Goal: Task Accomplishment & Management: Manage account settings

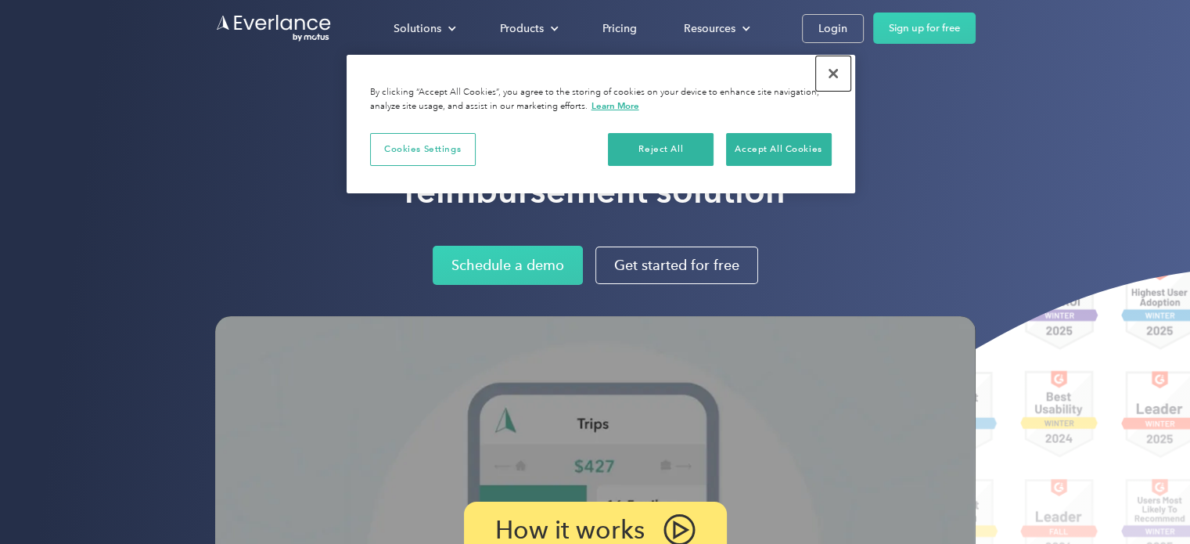
click at [833, 68] on button "Close" at bounding box center [833, 73] width 34 height 34
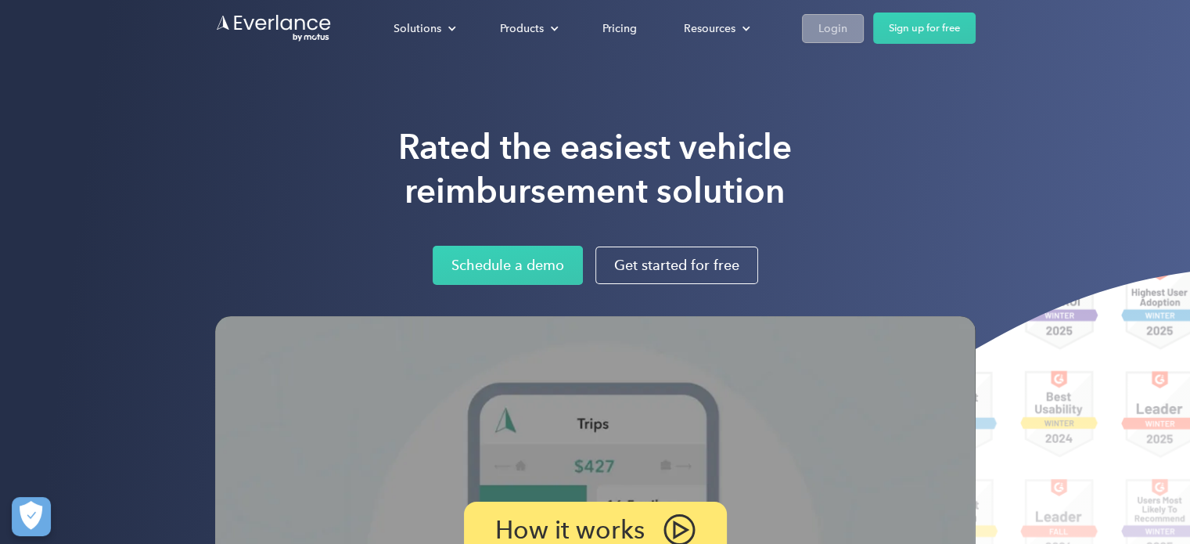
click at [828, 24] on div "Login" at bounding box center [833, 29] width 29 height 20
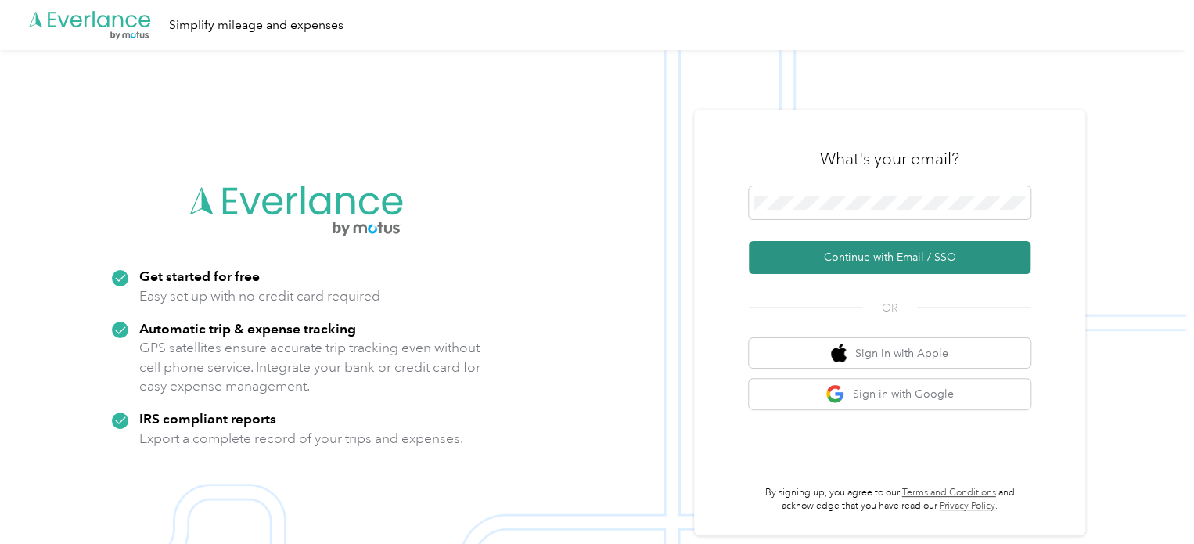
click at [911, 259] on button "Continue with Email / SSO" at bounding box center [890, 257] width 282 height 33
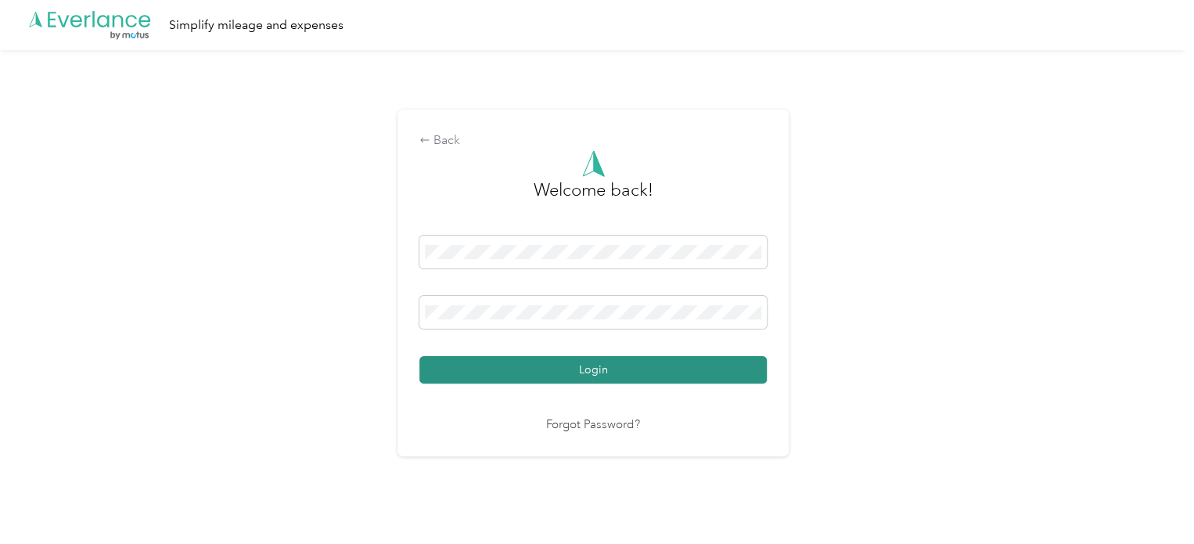
click at [610, 362] on button "Login" at bounding box center [592, 369] width 347 height 27
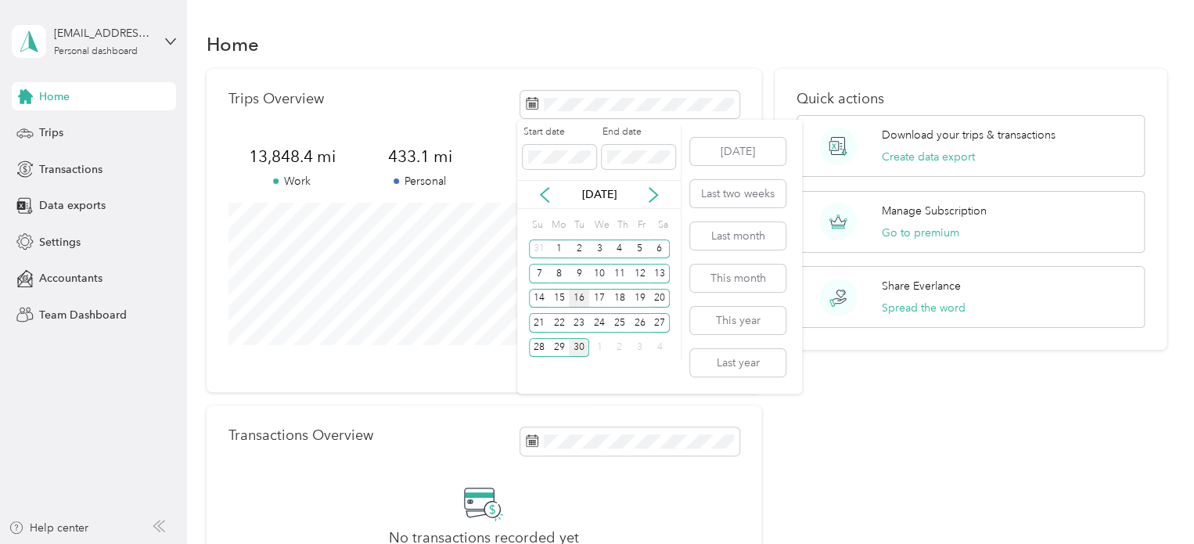
drag, startPoint x: 604, startPoint y: 247, endPoint x: 576, endPoint y: 290, distance: 50.8
click at [576, 290] on div "Su Mo Tu We Th Fr Sa 31 1 2 3 4 5 6 7 8 9 10 11 12 13 14 15 16 17 18 19 20 21 2…" at bounding box center [599, 287] width 141 height 146
click at [546, 195] on icon at bounding box center [545, 195] width 16 height 16
click at [639, 246] on div "1" at bounding box center [640, 249] width 20 height 20
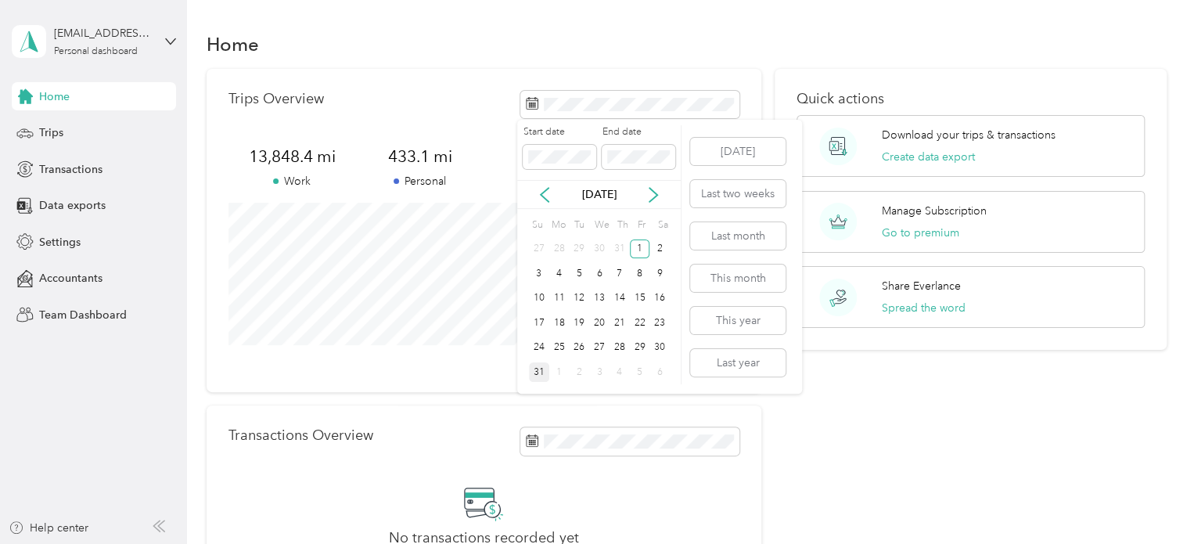
click at [536, 372] on div "31" at bounding box center [539, 372] width 20 height 20
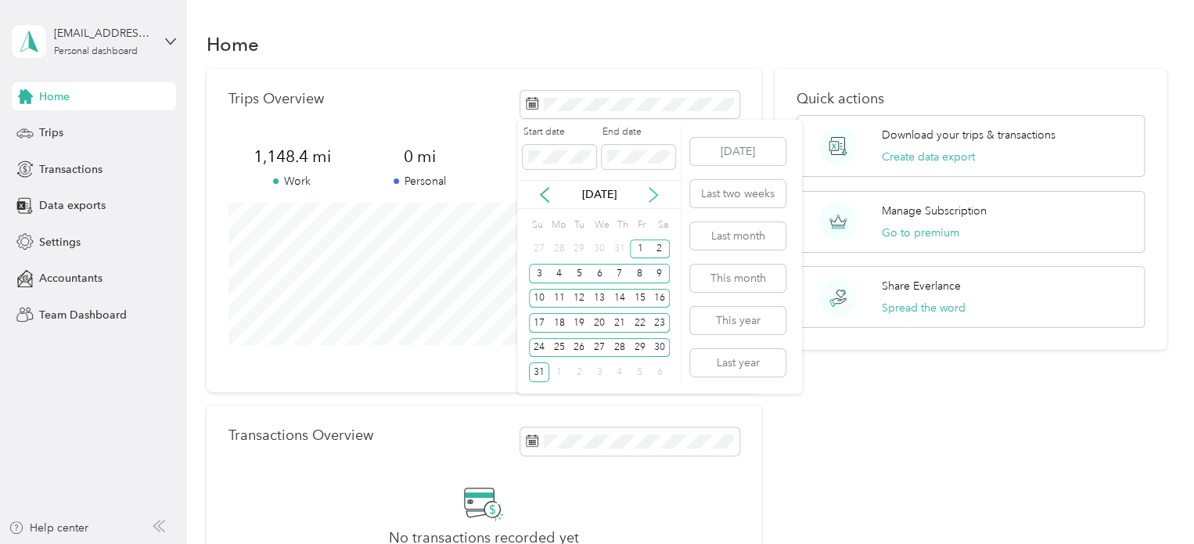
click at [659, 196] on icon at bounding box center [654, 195] width 16 height 16
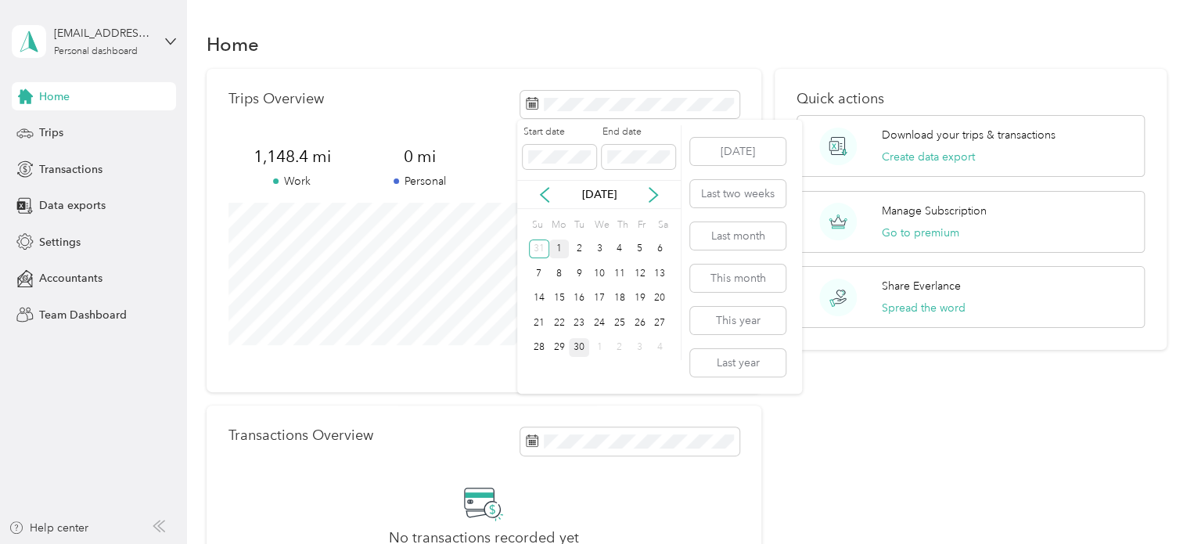
click at [557, 251] on div "1" at bounding box center [559, 249] width 20 height 20
click at [576, 349] on div "30" at bounding box center [579, 348] width 20 height 20
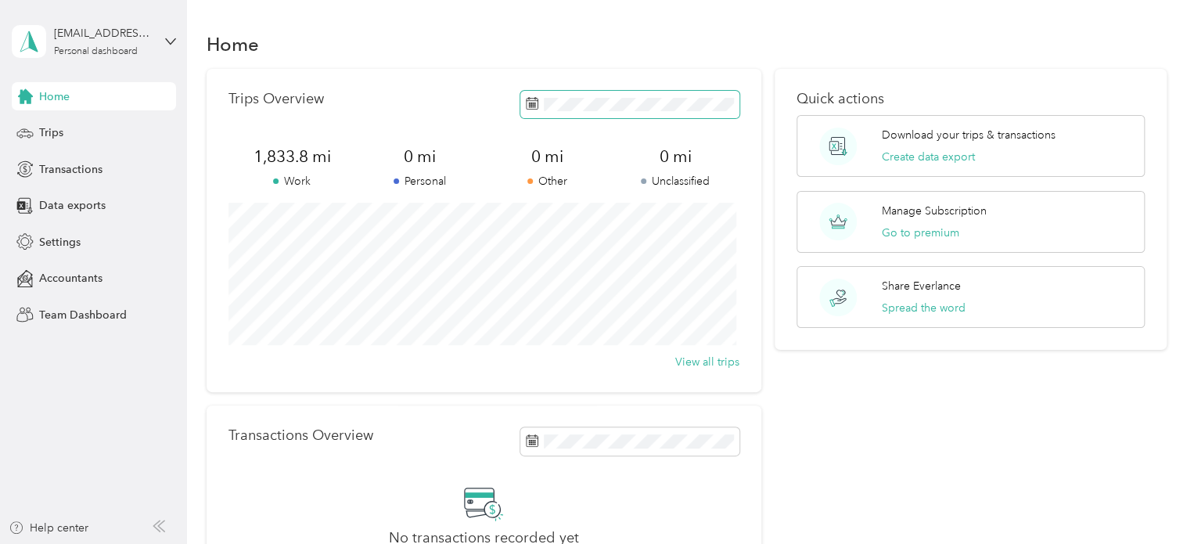
click at [710, 95] on span at bounding box center [629, 104] width 219 height 27
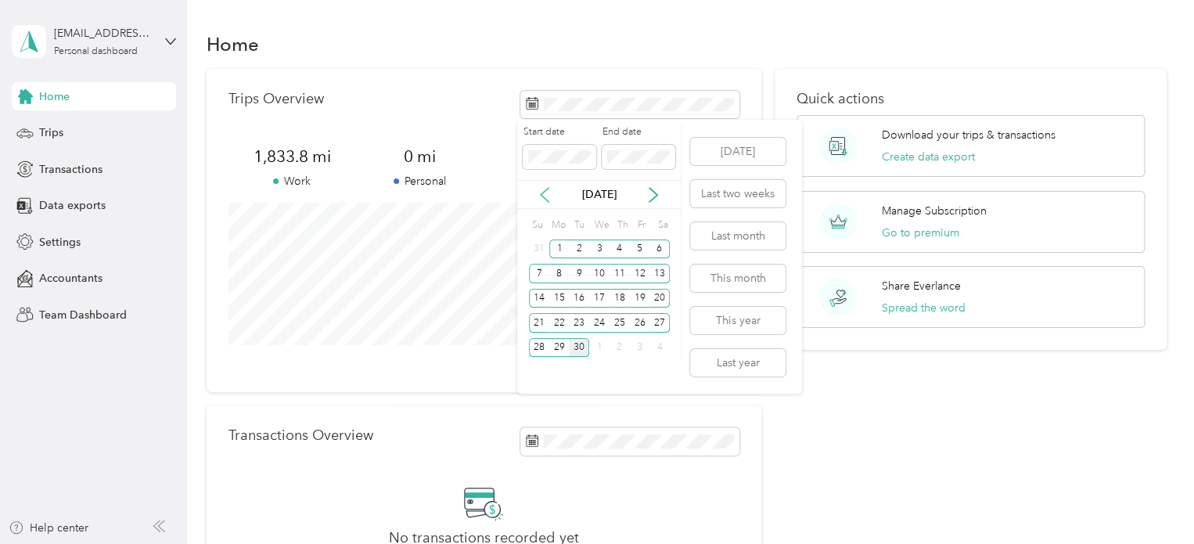
click at [541, 192] on icon at bounding box center [545, 195] width 16 height 16
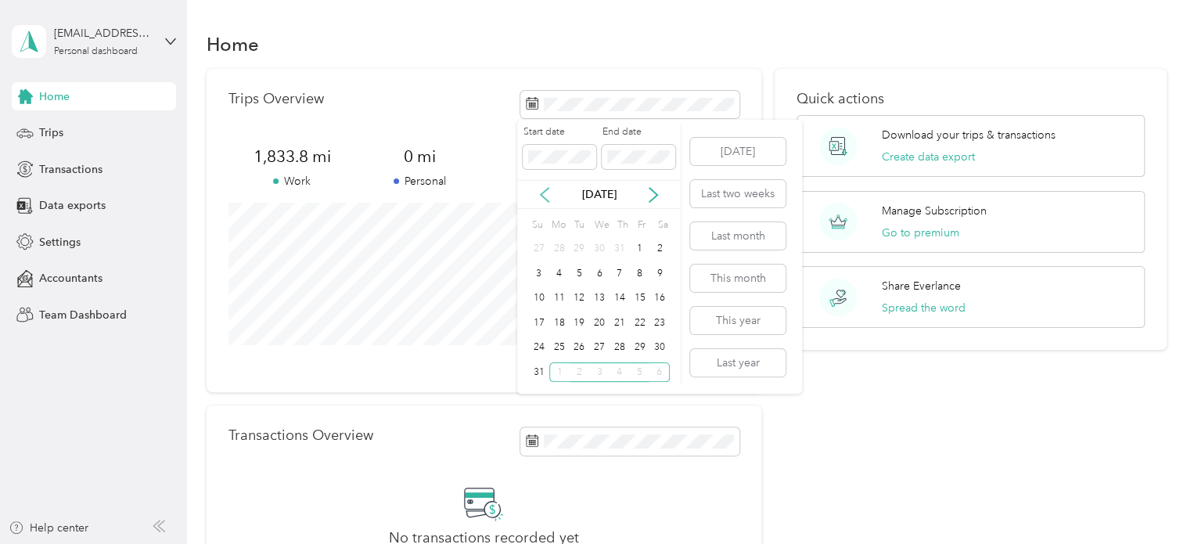
click at [541, 192] on icon at bounding box center [545, 195] width 16 height 16
click at [581, 249] on div "1" at bounding box center [579, 249] width 20 height 20
click at [542, 192] on icon at bounding box center [545, 195] width 8 height 14
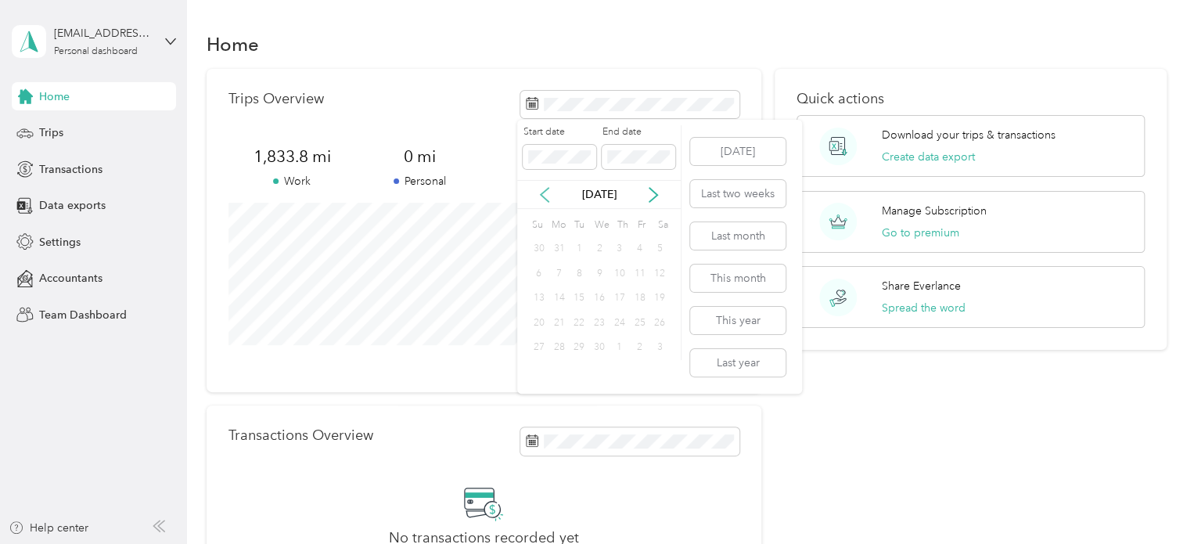
click at [542, 192] on icon at bounding box center [545, 195] width 8 height 14
click at [599, 246] on div "1" at bounding box center [599, 249] width 20 height 20
click at [747, 65] on section "Home Trips Overview 1,833.8 mi Work 0 mi Personal 0 mi Other 0 mi Unclassified …" at bounding box center [687, 322] width 961 height 590
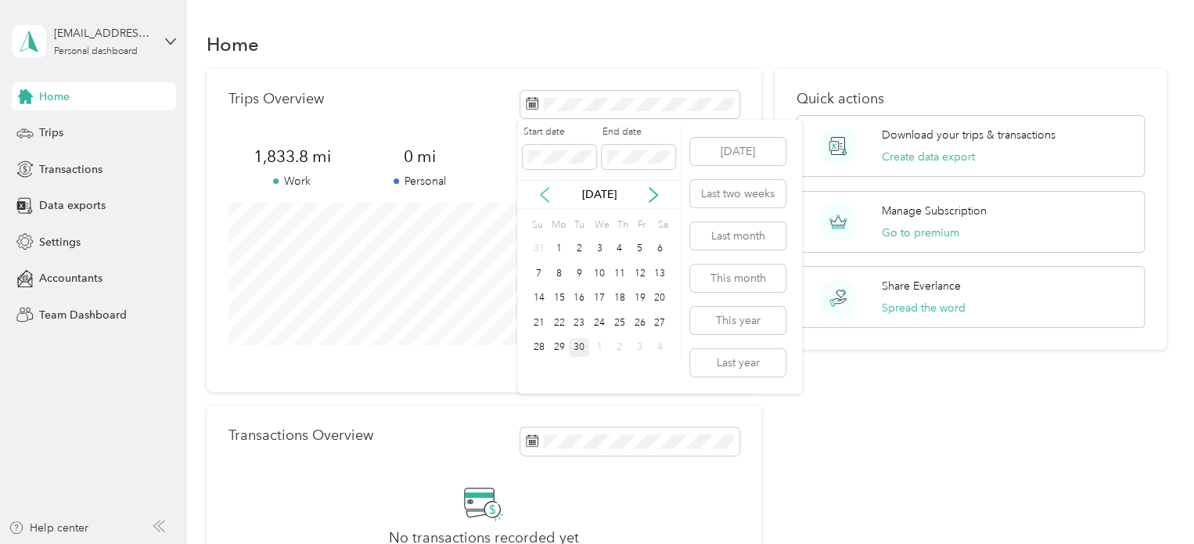
click at [541, 193] on icon at bounding box center [545, 195] width 8 height 14
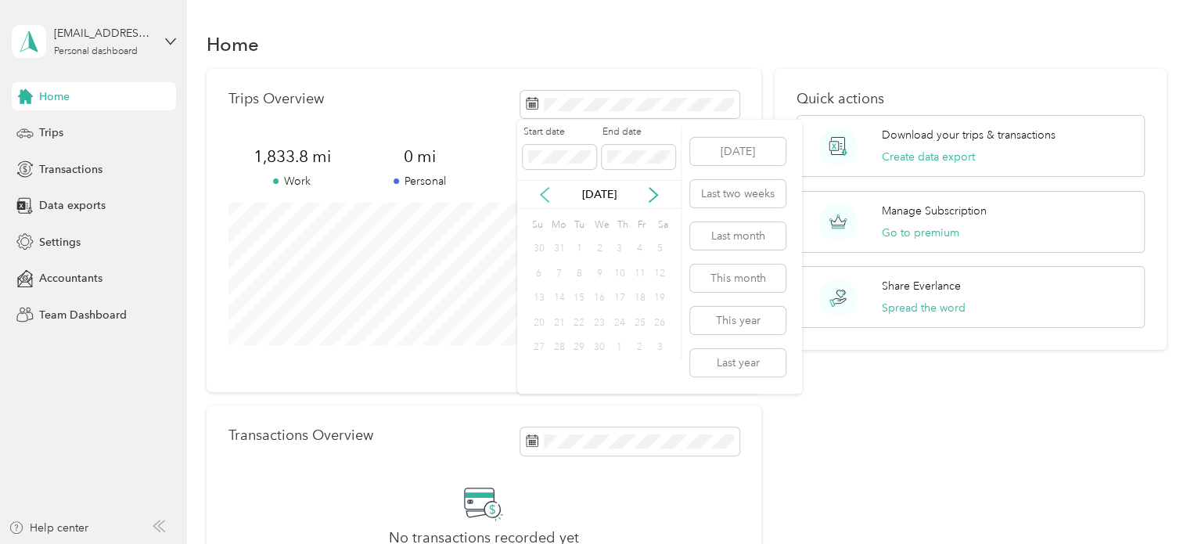
click at [541, 193] on icon at bounding box center [545, 195] width 8 height 14
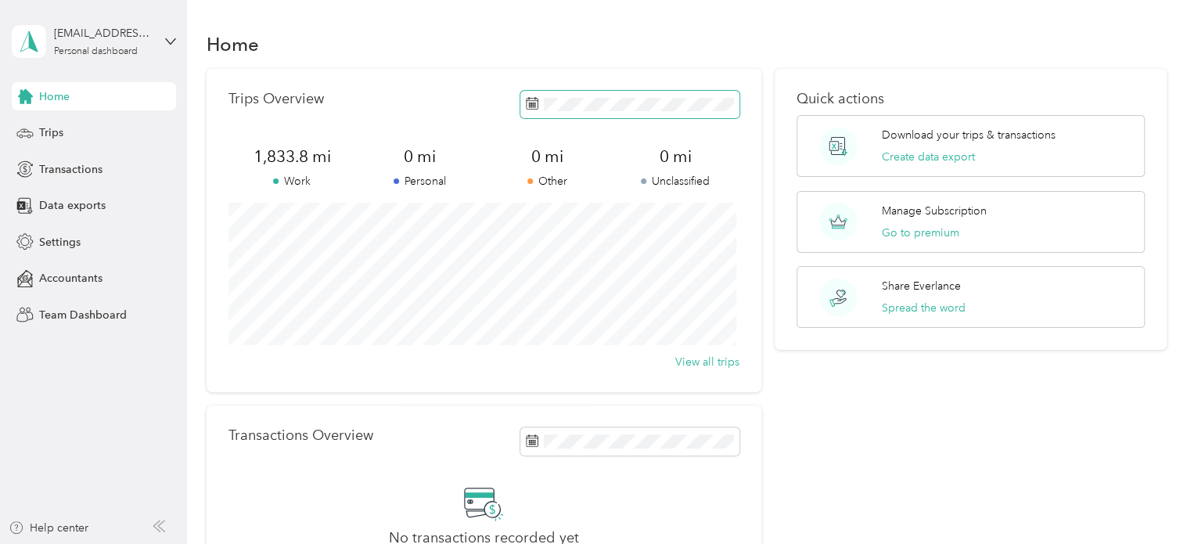
click at [532, 105] on icon at bounding box center [532, 103] width 13 height 13
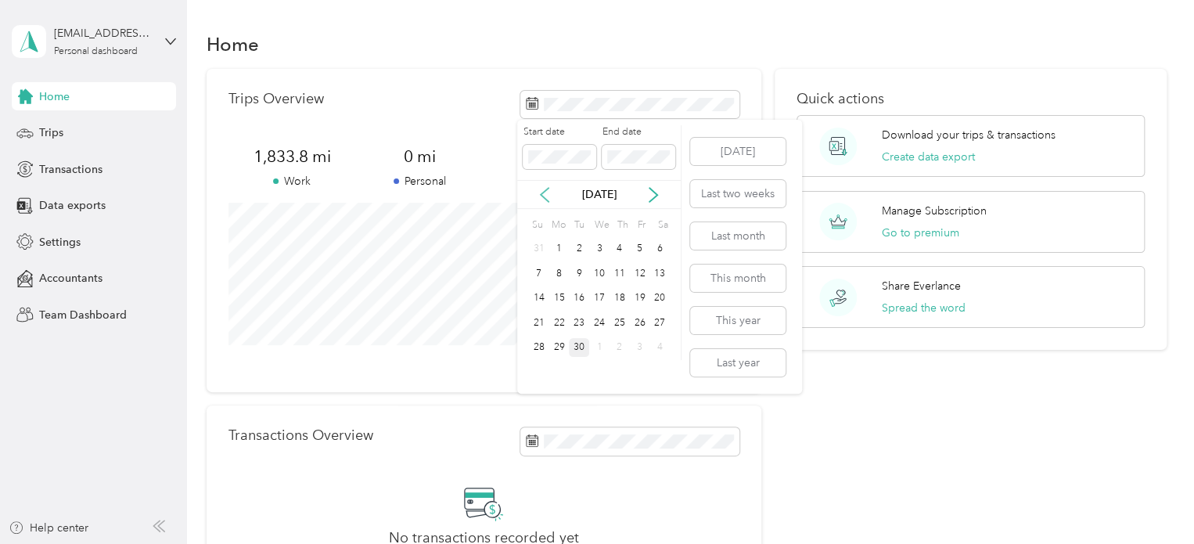
click at [545, 195] on icon at bounding box center [545, 195] width 16 height 16
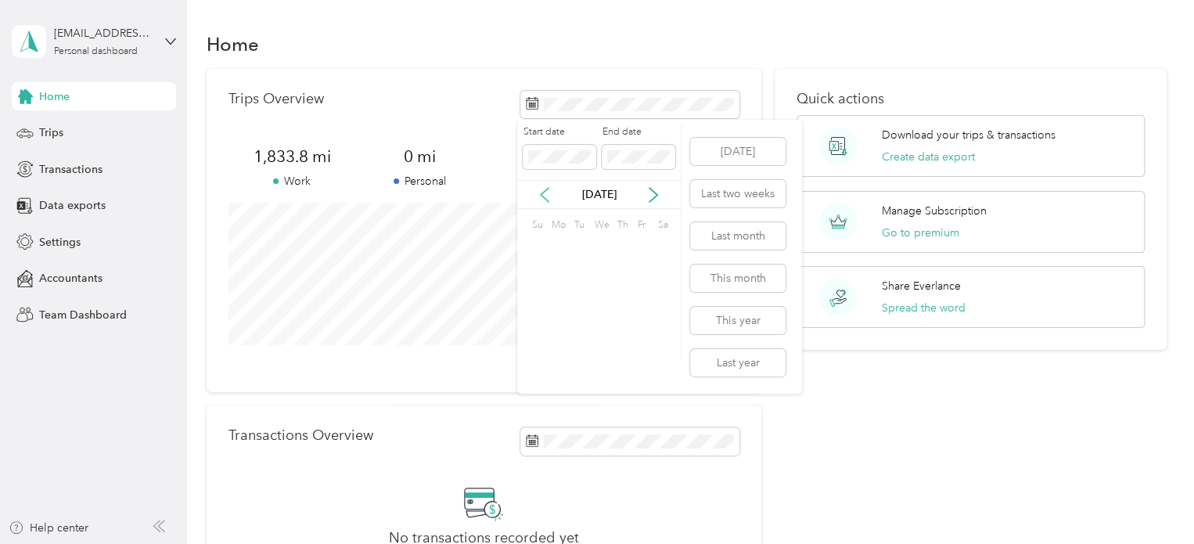
click at [545, 195] on icon at bounding box center [545, 195] width 16 height 16
click at [650, 188] on icon at bounding box center [653, 195] width 8 height 14
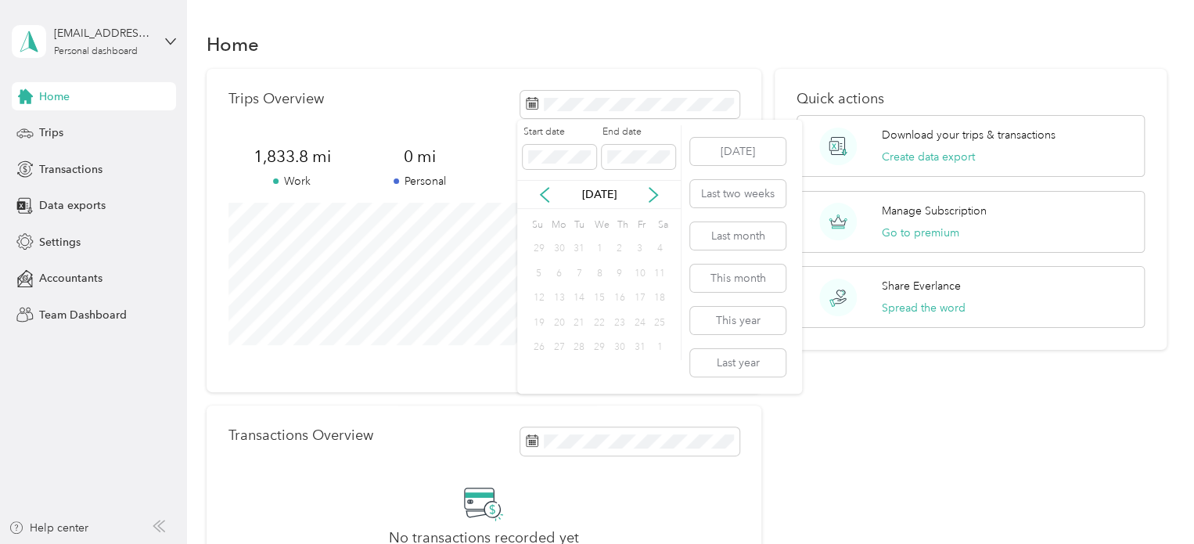
click at [601, 246] on div "1" at bounding box center [599, 249] width 20 height 20
drag, startPoint x: 946, startPoint y: 10, endPoint x: 475, endPoint y: 62, distance: 473.9
click at [475, 62] on section "Home Trips Overview 1,833.8 mi Work 0 mi Personal 0 mi Other 0 mi Unclassified …" at bounding box center [687, 322] width 961 height 590
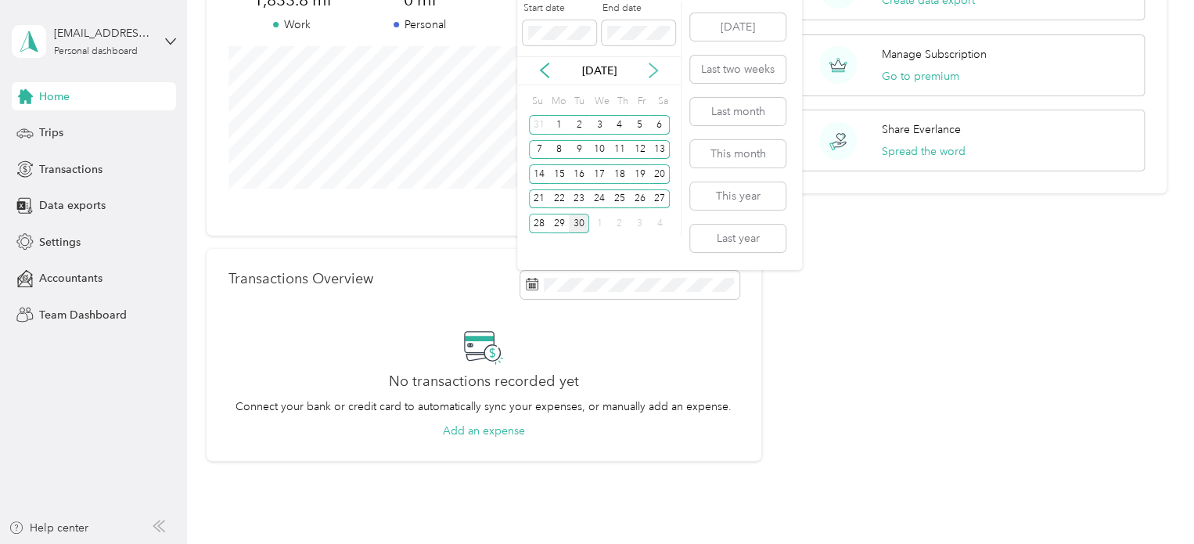
click at [653, 71] on icon at bounding box center [654, 71] width 16 height 16
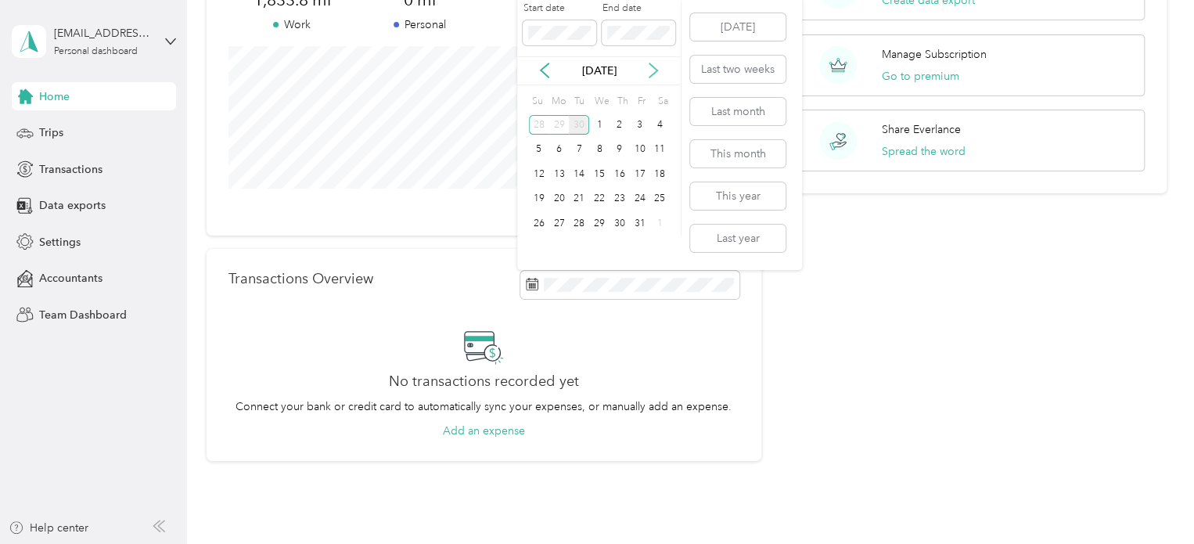
click at [653, 71] on icon at bounding box center [654, 71] width 16 height 16
click at [541, 71] on icon at bounding box center [545, 70] width 8 height 14
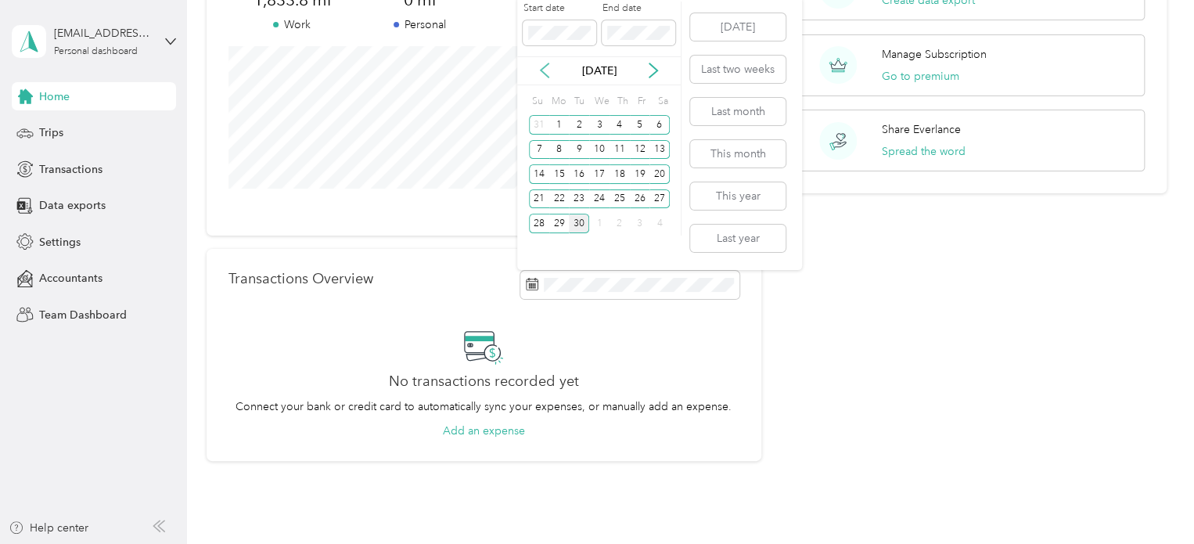
click at [541, 71] on icon at bounding box center [545, 70] width 8 height 14
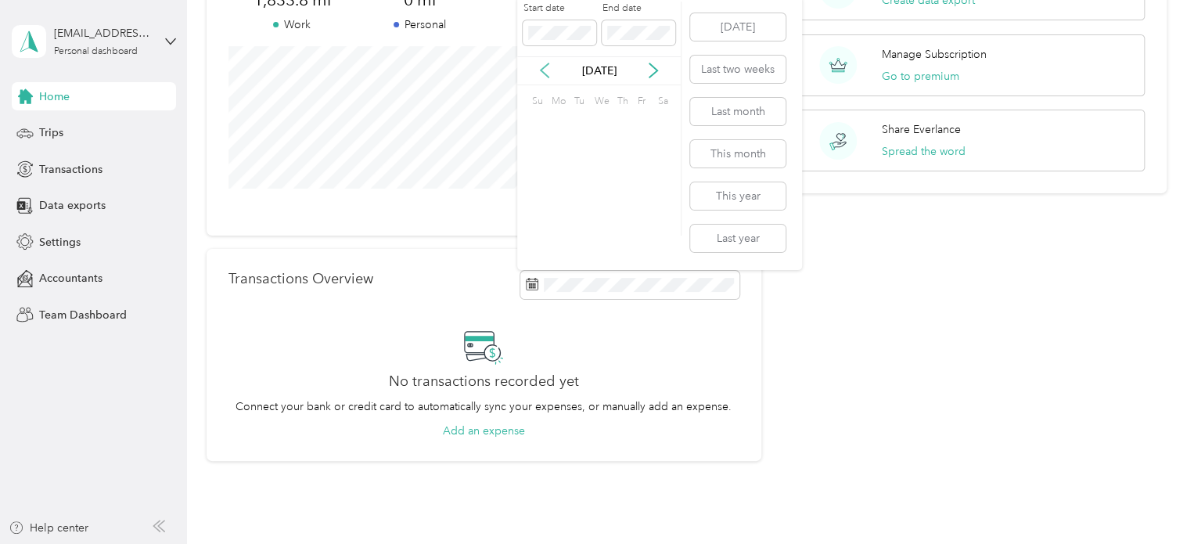
click at [541, 71] on icon at bounding box center [545, 70] width 8 height 14
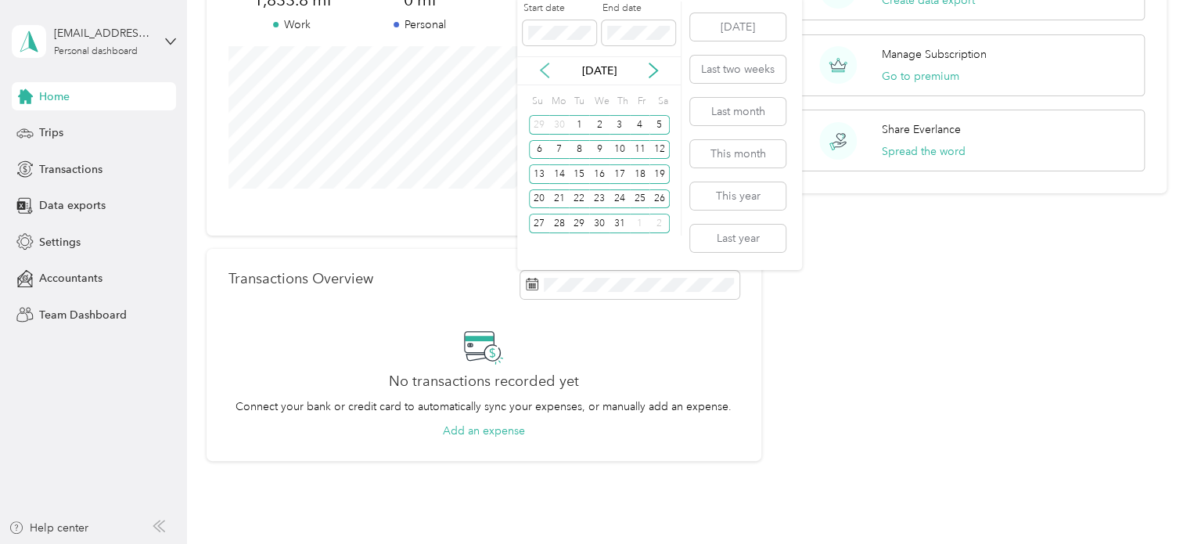
click at [541, 71] on icon at bounding box center [545, 70] width 8 height 14
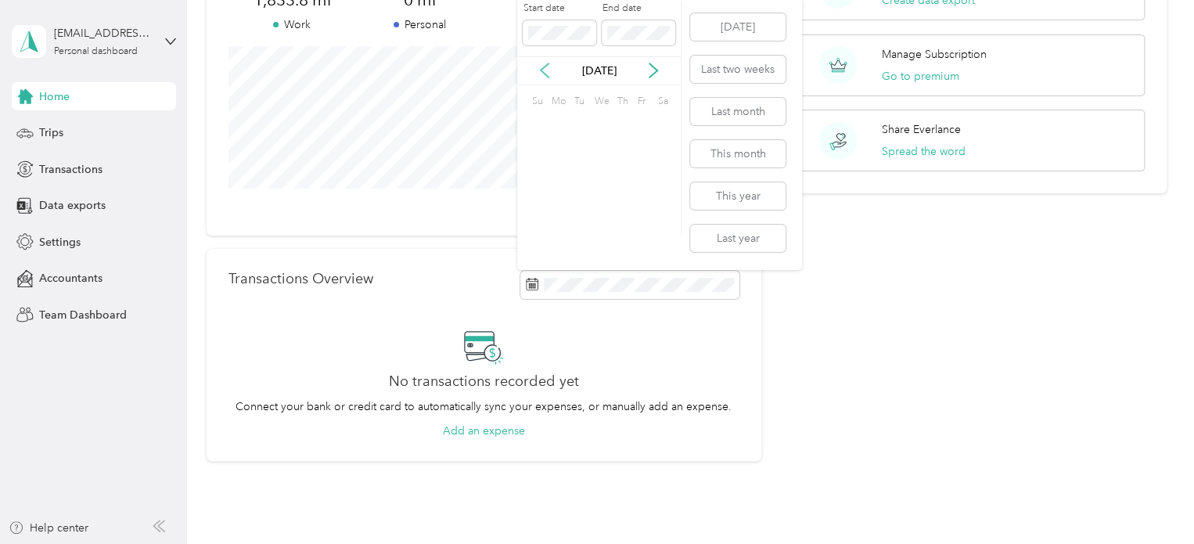
click at [541, 71] on icon at bounding box center [545, 70] width 8 height 14
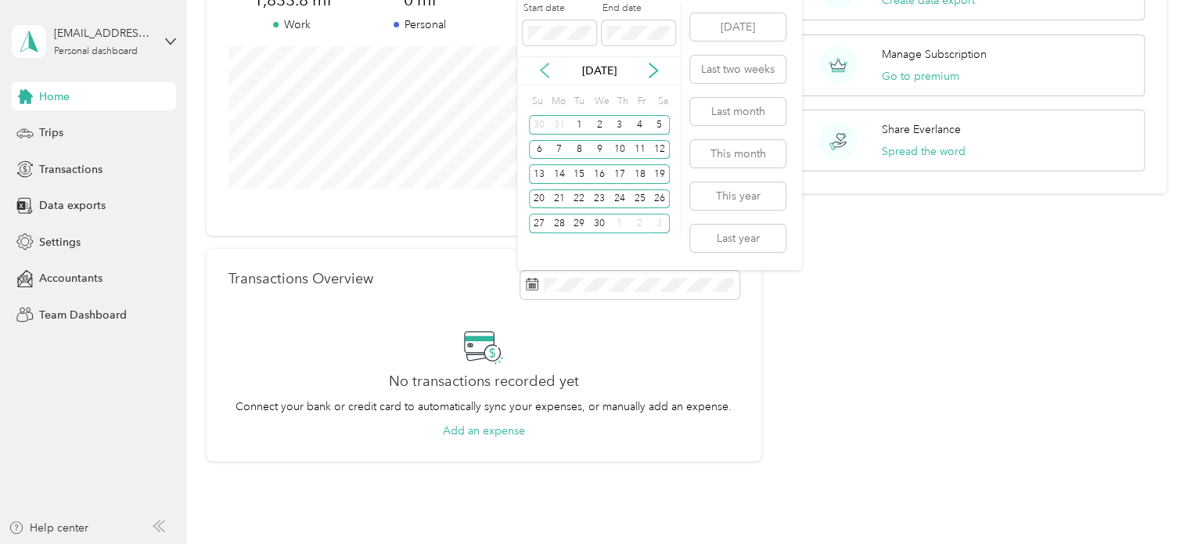
click at [541, 71] on icon at bounding box center [545, 70] width 8 height 14
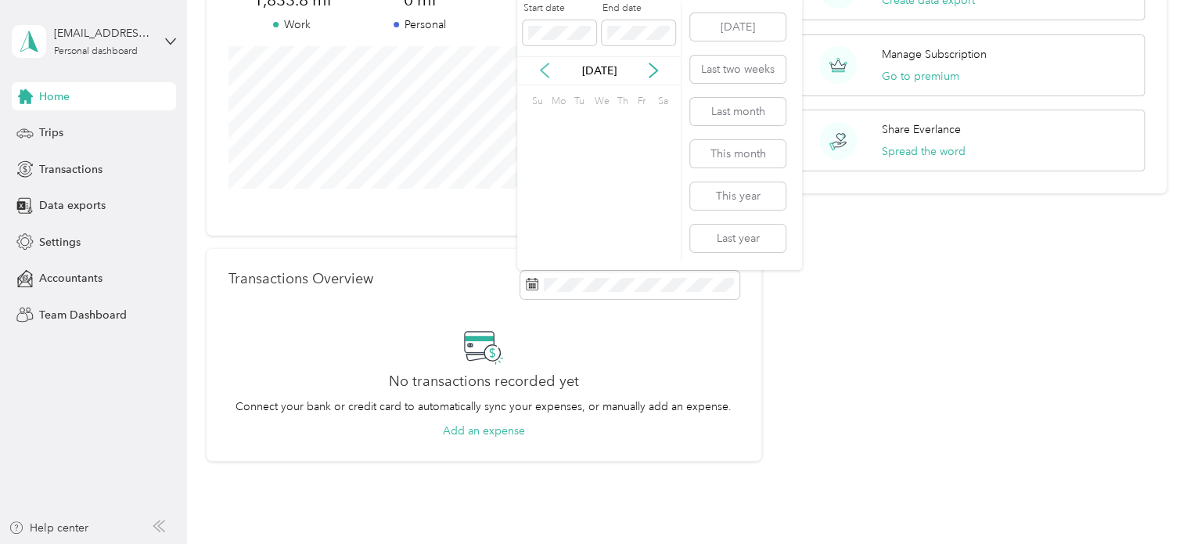
click at [541, 71] on icon at bounding box center [545, 70] width 8 height 14
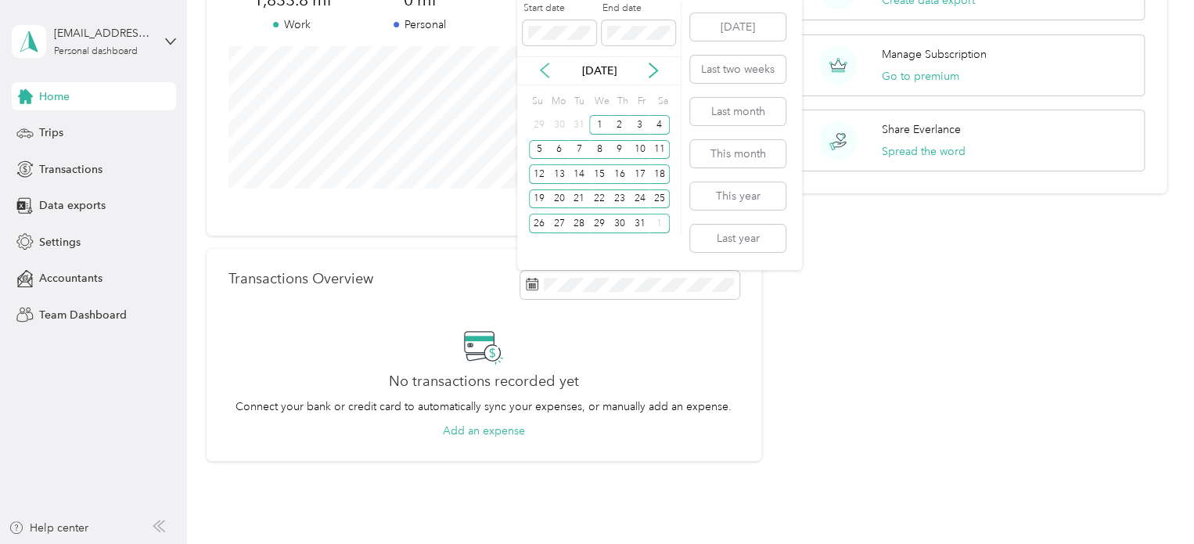
click at [541, 71] on icon at bounding box center [545, 70] width 8 height 14
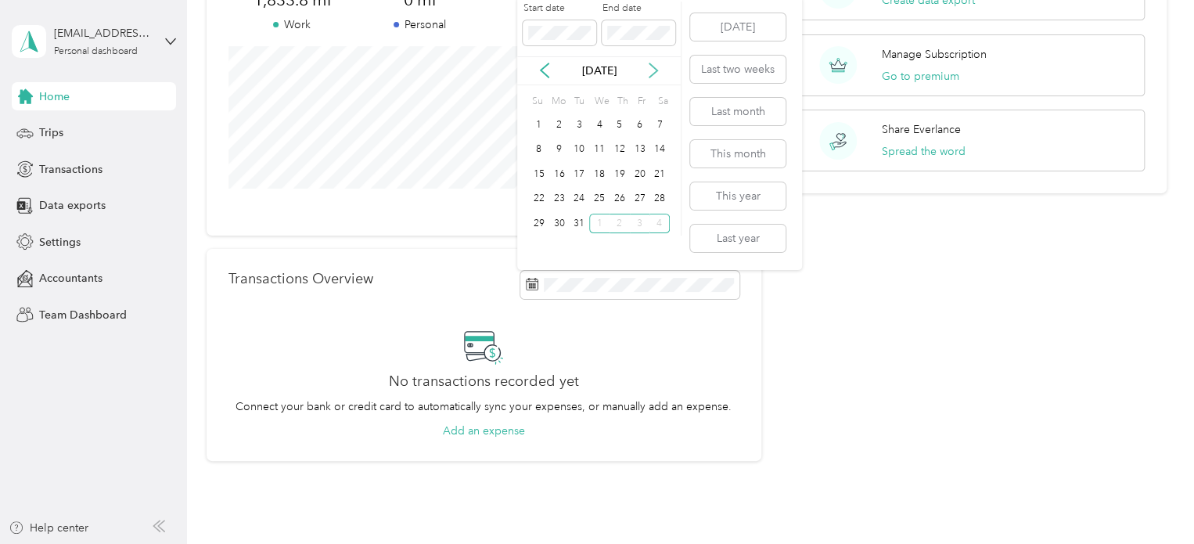
click at [653, 70] on icon at bounding box center [654, 71] width 16 height 16
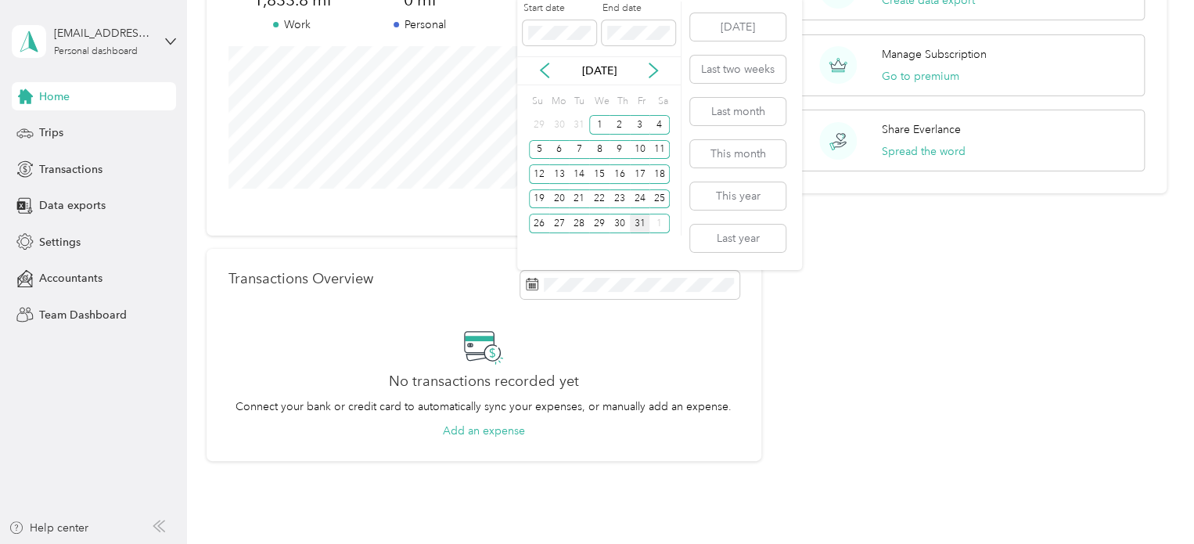
click at [637, 221] on div "31" at bounding box center [640, 224] width 20 height 20
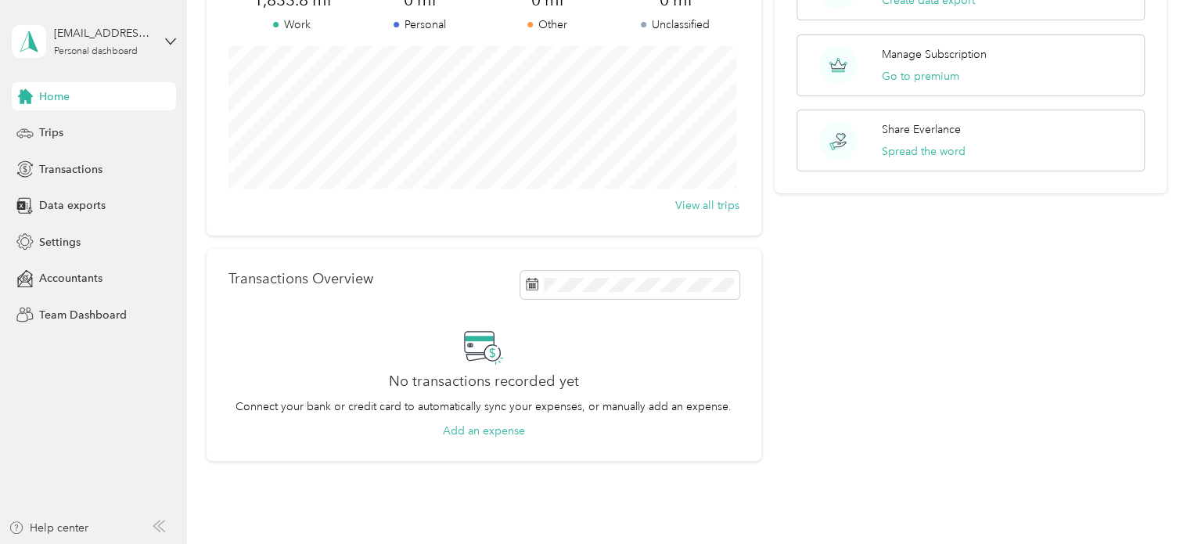
click at [789, 302] on div "Quick actions Download your trips & transactions Create data export Manage Subs…" at bounding box center [971, 186] width 392 height 549
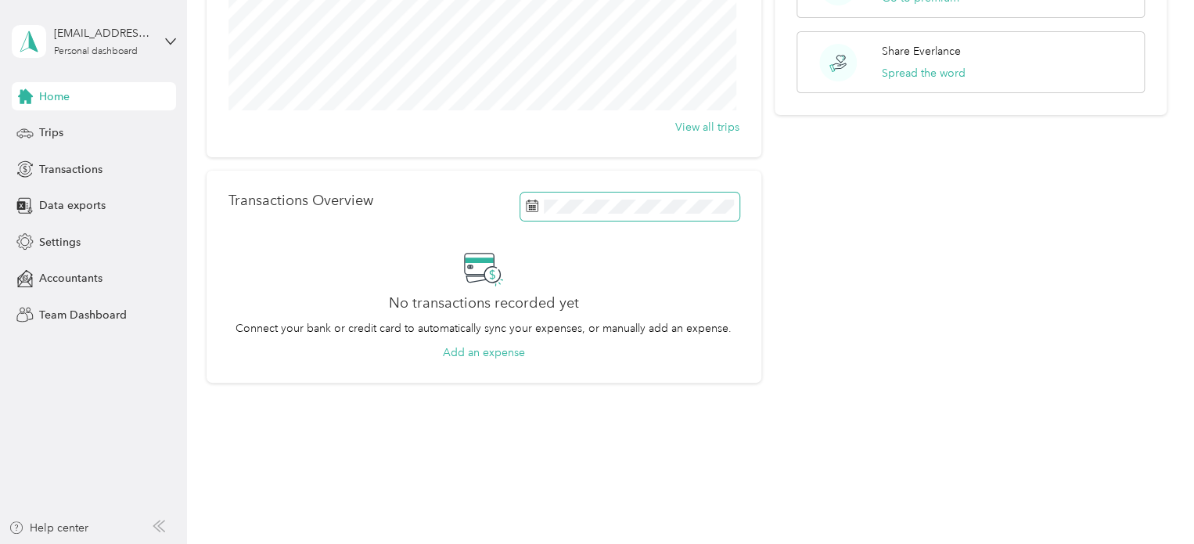
scroll to position [0, 0]
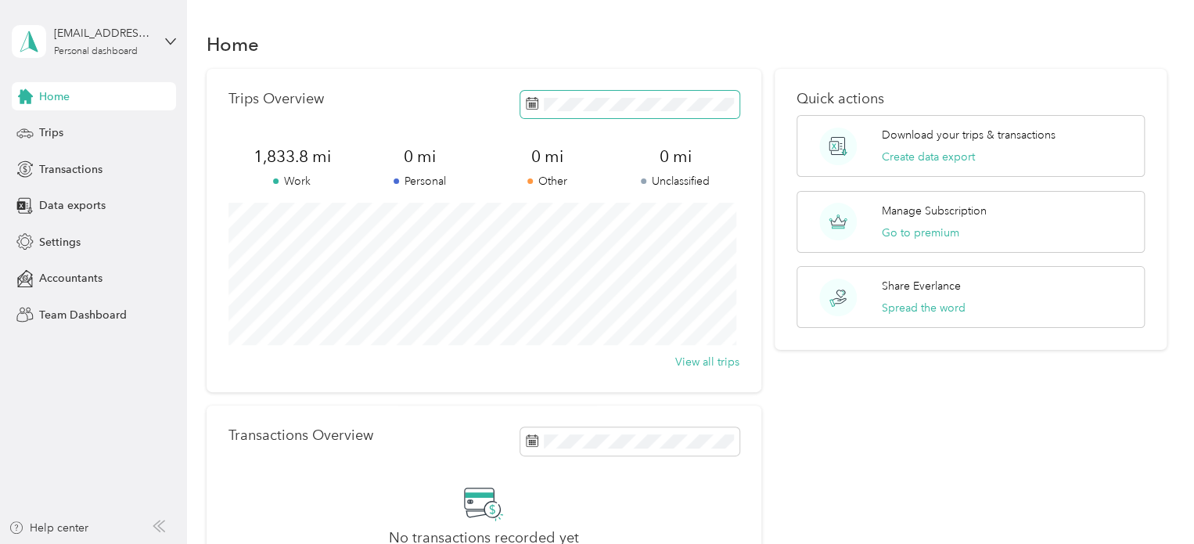
click at [531, 106] on rect at bounding box center [532, 106] width 2 height 2
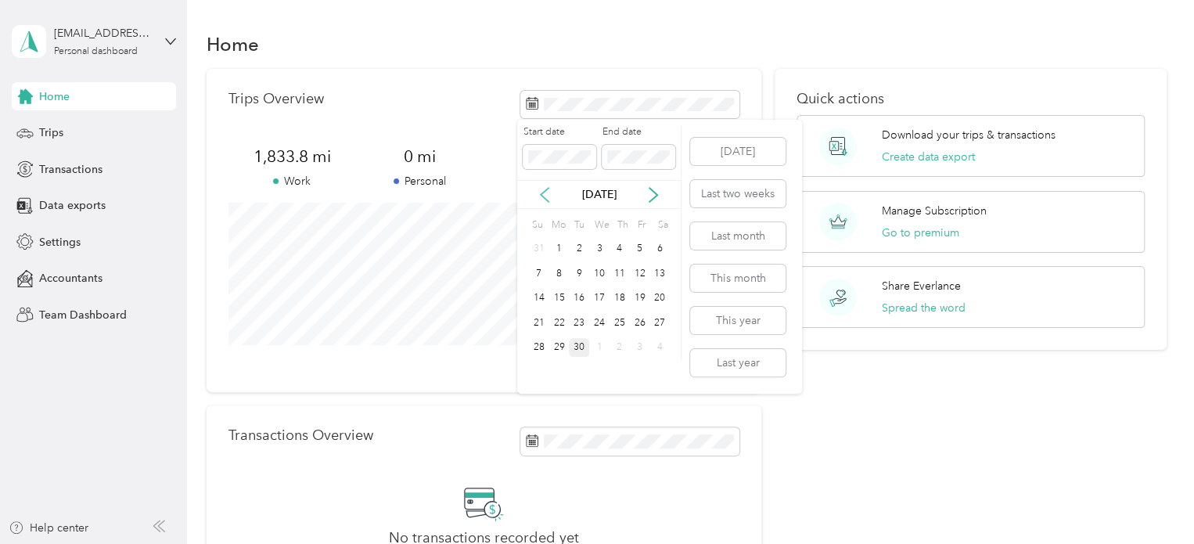
click at [541, 193] on icon at bounding box center [545, 195] width 8 height 14
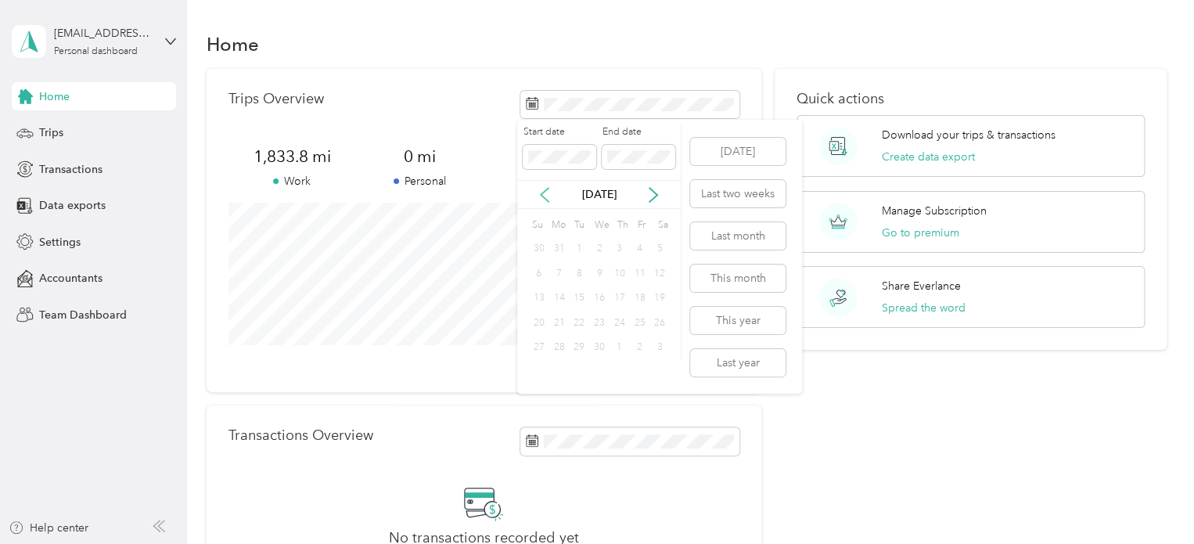
click at [541, 193] on icon at bounding box center [545, 195] width 8 height 14
click at [637, 344] on div "31" at bounding box center [640, 348] width 20 height 20
click at [526, 157] on span at bounding box center [560, 157] width 74 height 25
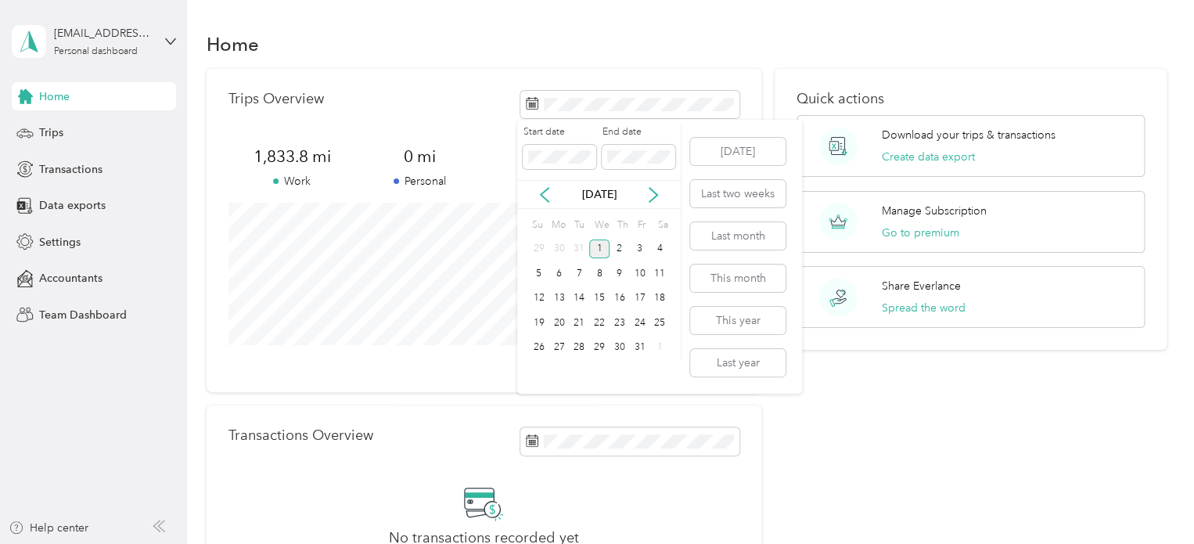
click at [599, 246] on div "1" at bounding box center [599, 249] width 20 height 20
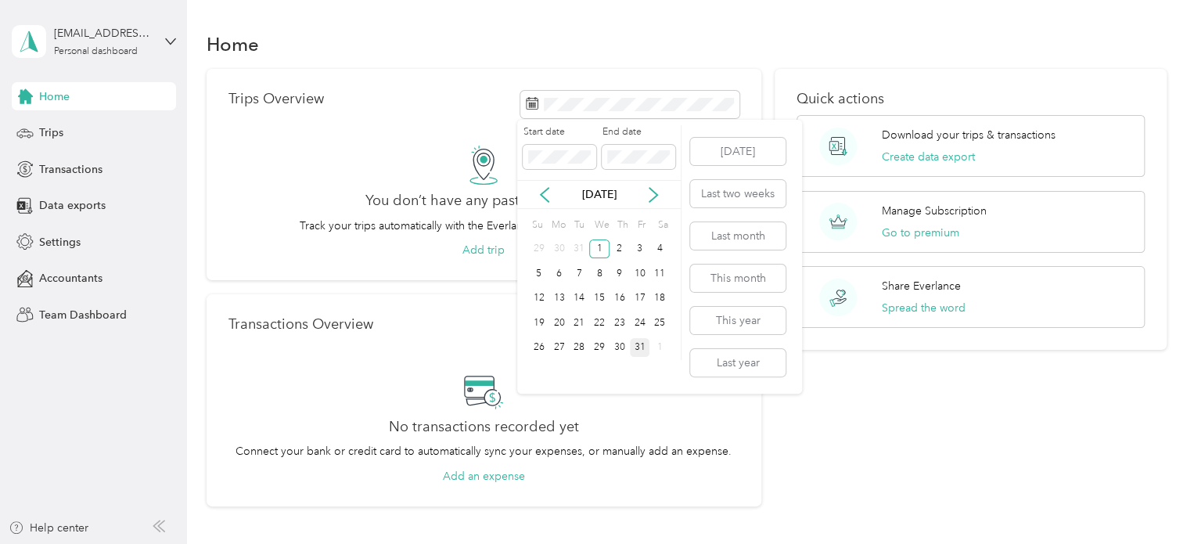
click at [641, 347] on div "31" at bounding box center [640, 348] width 20 height 20
click at [639, 345] on div "31" at bounding box center [640, 348] width 20 height 20
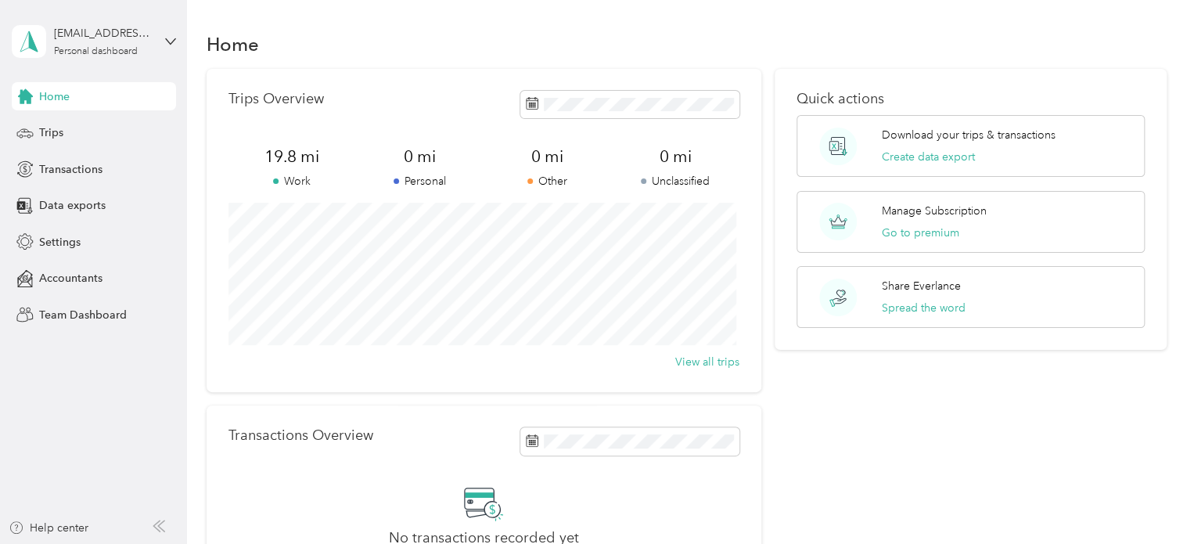
click at [746, 49] on div "Home" at bounding box center [687, 43] width 961 height 33
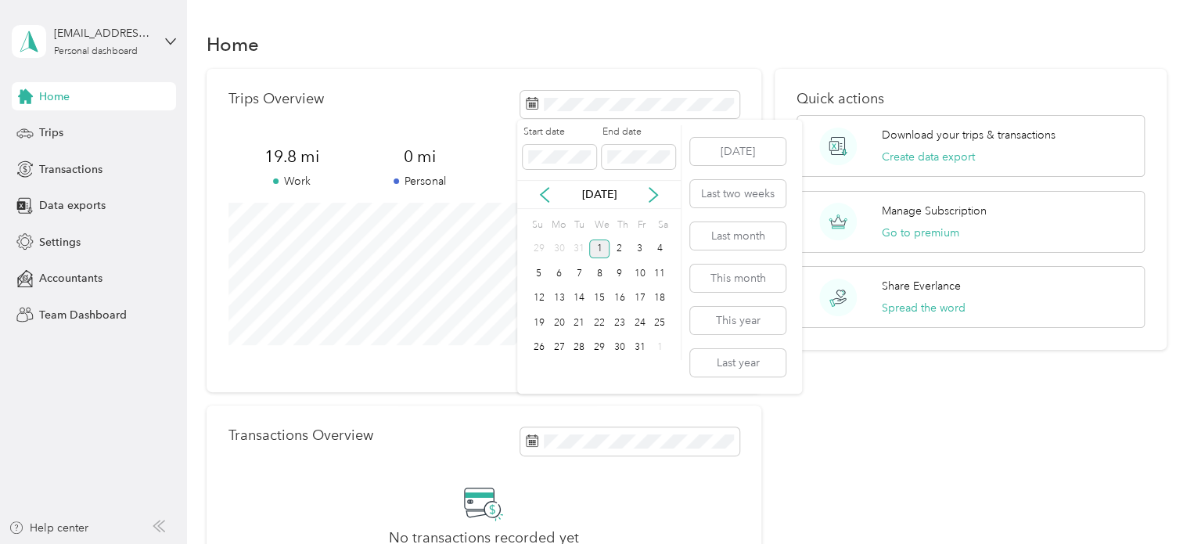
click at [596, 248] on div "1" at bounding box center [599, 249] width 20 height 20
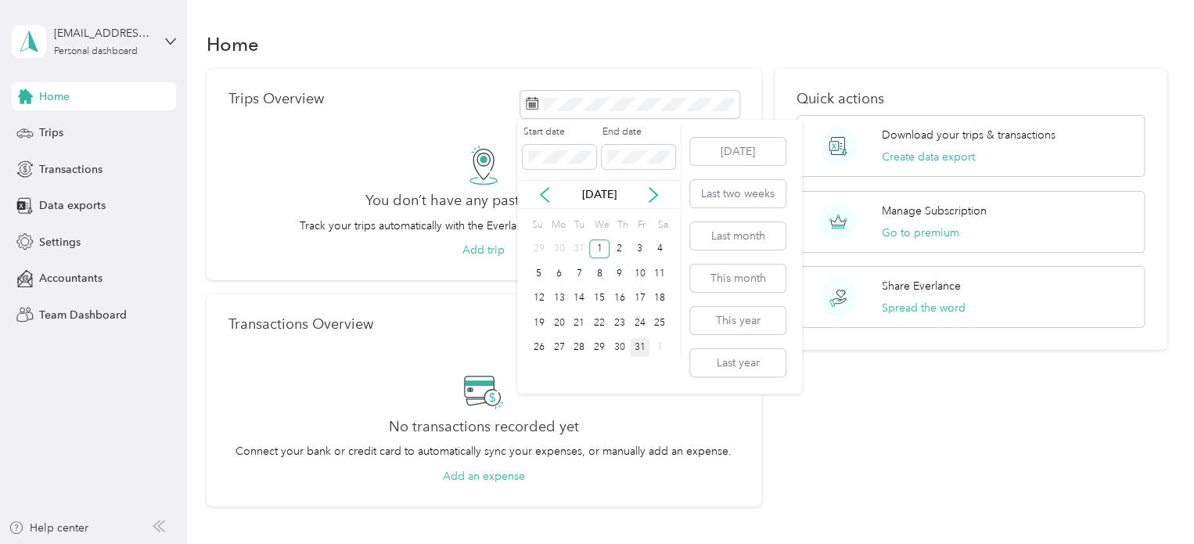
click at [635, 342] on div "31" at bounding box center [640, 348] width 20 height 20
click at [541, 192] on icon at bounding box center [545, 195] width 16 height 16
click at [660, 193] on icon at bounding box center [654, 195] width 16 height 16
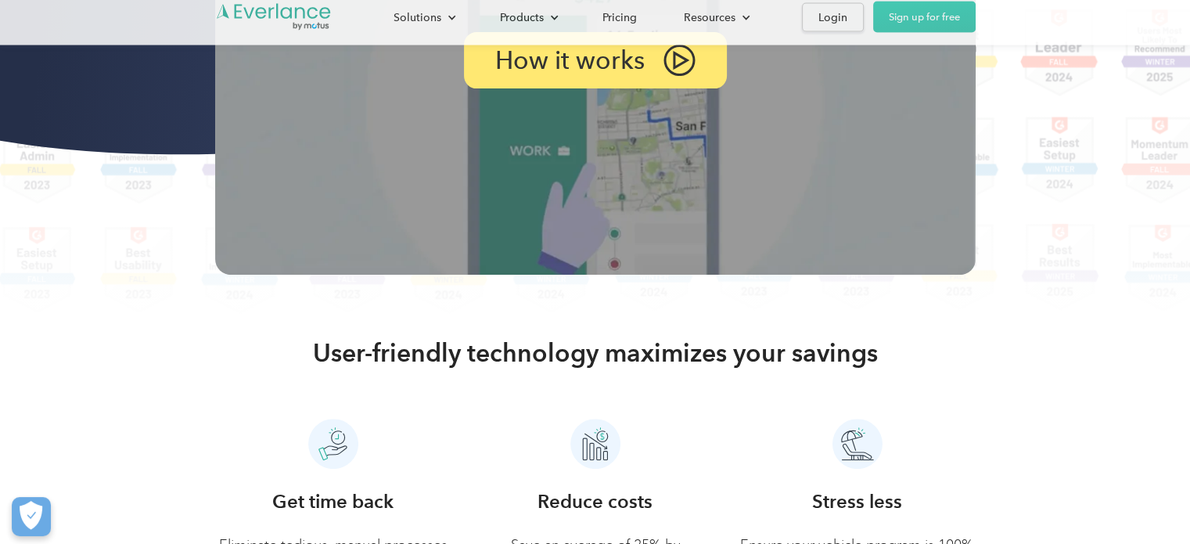
scroll to position [235, 0]
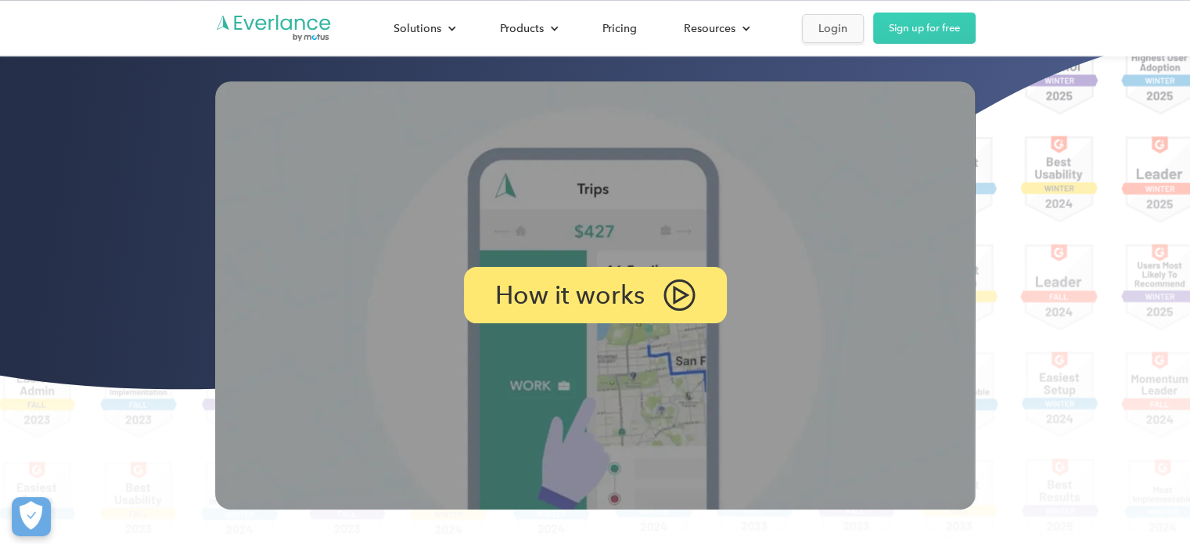
click at [836, 22] on div "Login" at bounding box center [833, 29] width 29 height 20
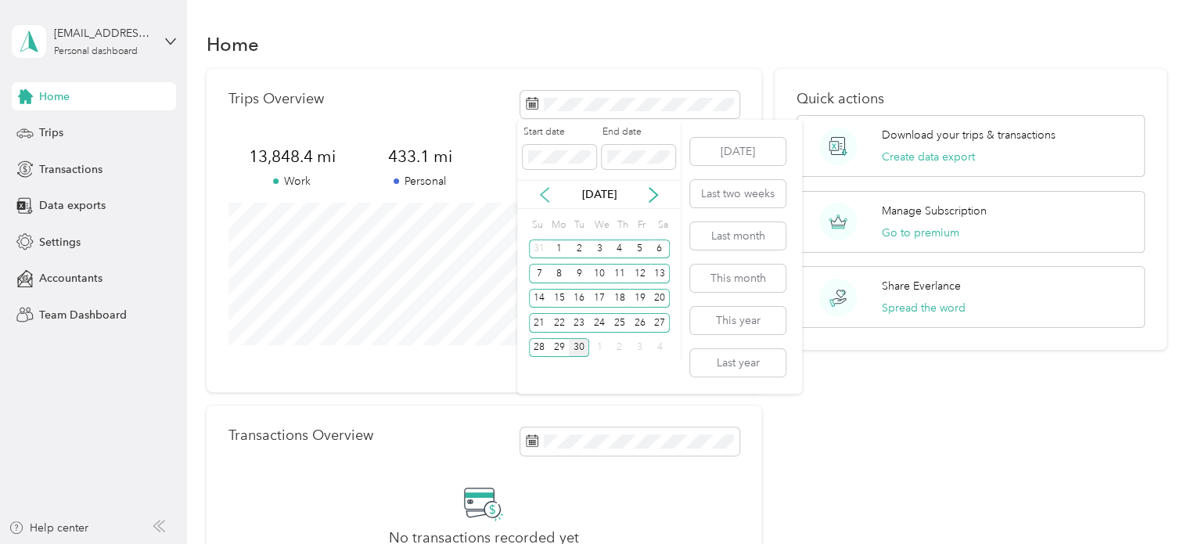
click at [539, 194] on icon at bounding box center [545, 195] width 16 height 16
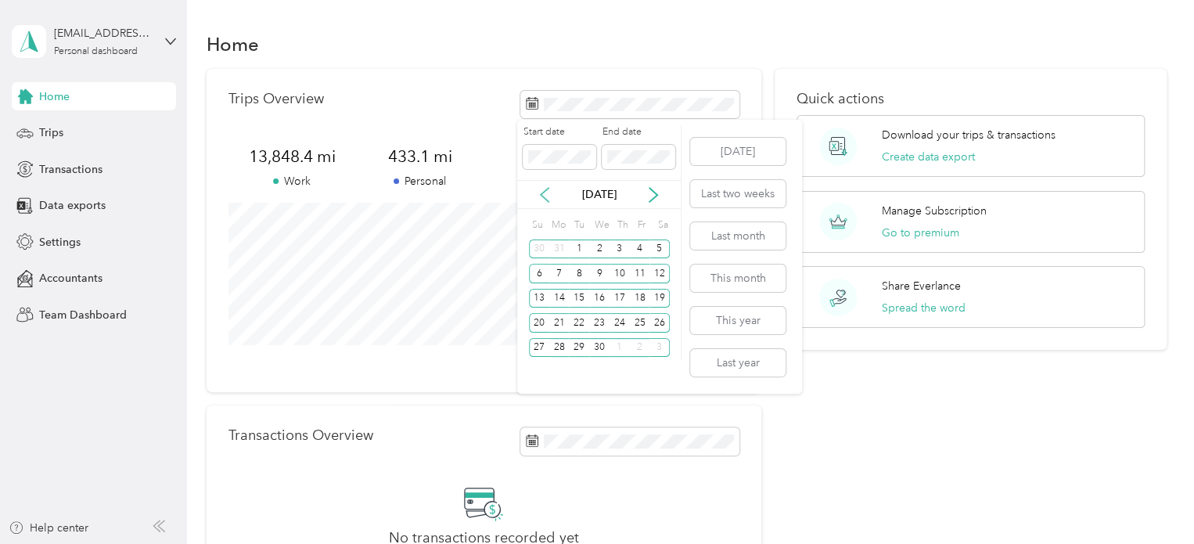
click at [539, 194] on icon at bounding box center [545, 195] width 16 height 16
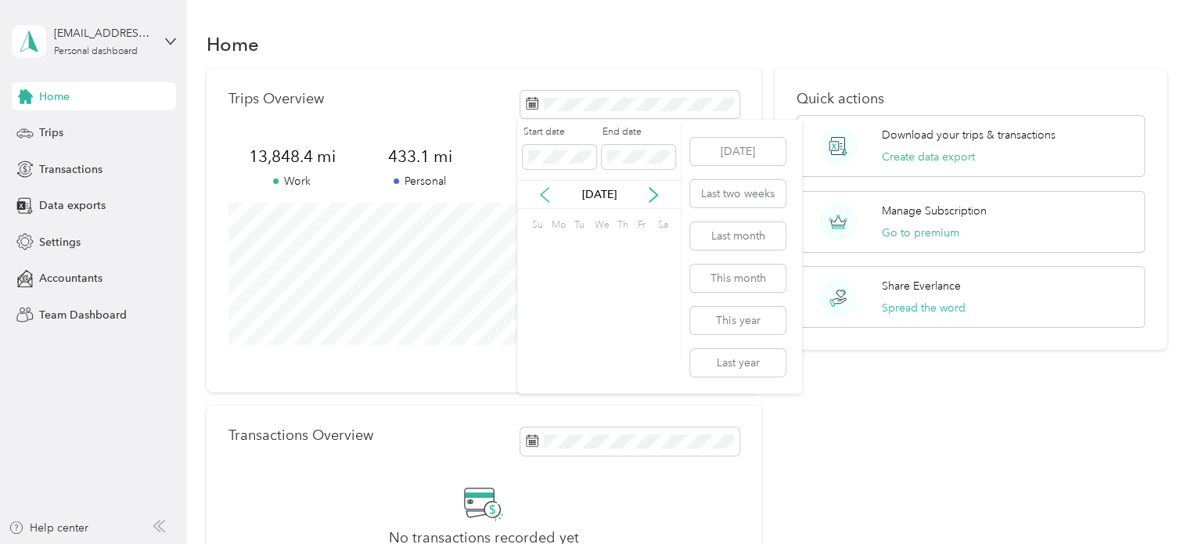
click at [539, 194] on icon at bounding box center [545, 195] width 16 height 16
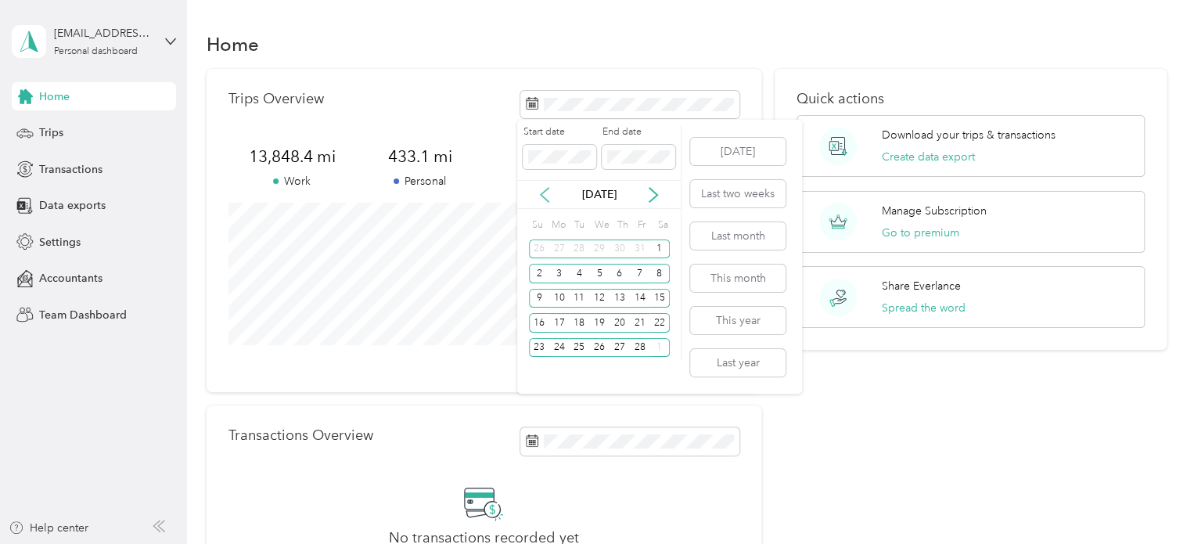
click at [539, 194] on icon at bounding box center [545, 195] width 16 height 16
click at [640, 344] on div "31" at bounding box center [640, 348] width 20 height 20
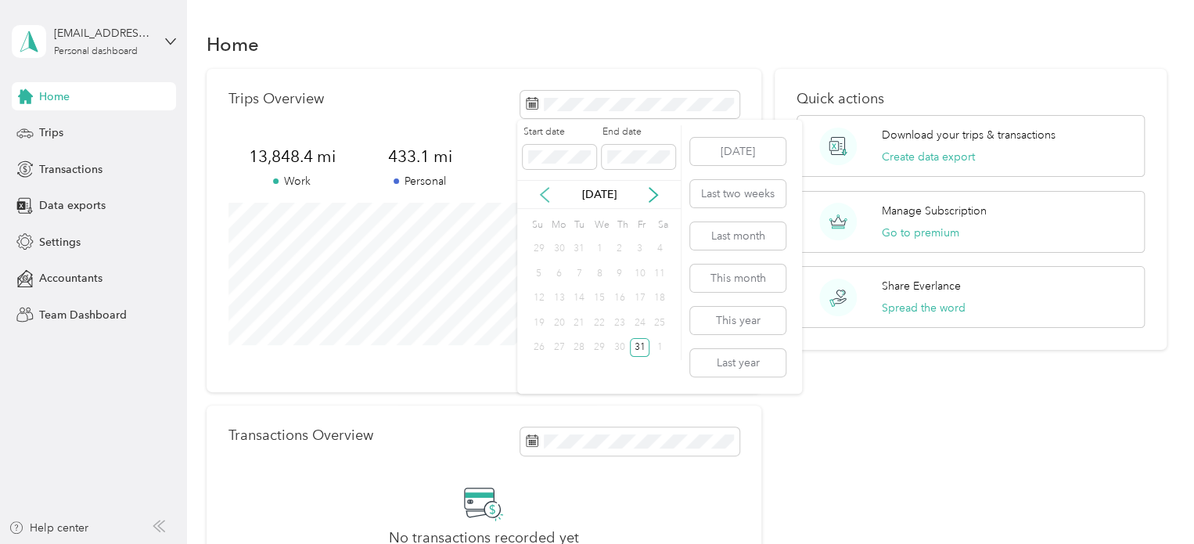
click at [545, 192] on icon at bounding box center [545, 195] width 16 height 16
click at [651, 196] on icon at bounding box center [654, 195] width 16 height 16
click at [498, 158] on body "karenpoates@gmail.com Personal dashboard Home Trips Transactions Data exports S…" at bounding box center [593, 272] width 1186 height 544
click at [652, 189] on icon at bounding box center [653, 195] width 8 height 14
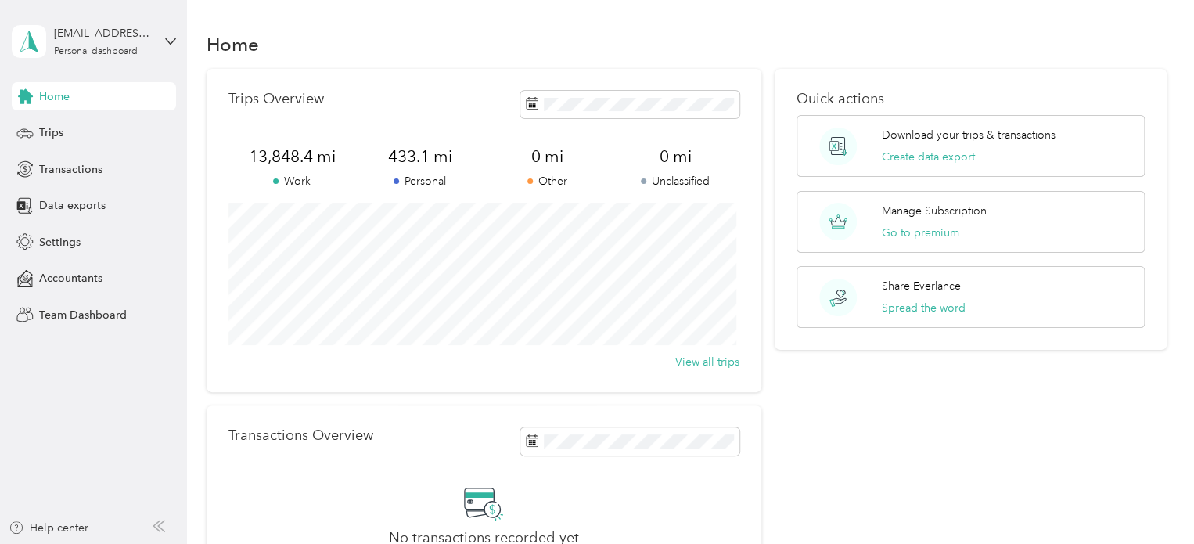
click at [377, 186] on p "Personal" at bounding box center [420, 181] width 128 height 16
click at [499, 101] on div "Trips Overview" at bounding box center [483, 104] width 511 height 27
click at [588, 135] on div "Trips Overview 13,848.4 mi Work 433.1 mi Personal 0 mi Other 0 mi Unclassified …" at bounding box center [484, 230] width 555 height 323
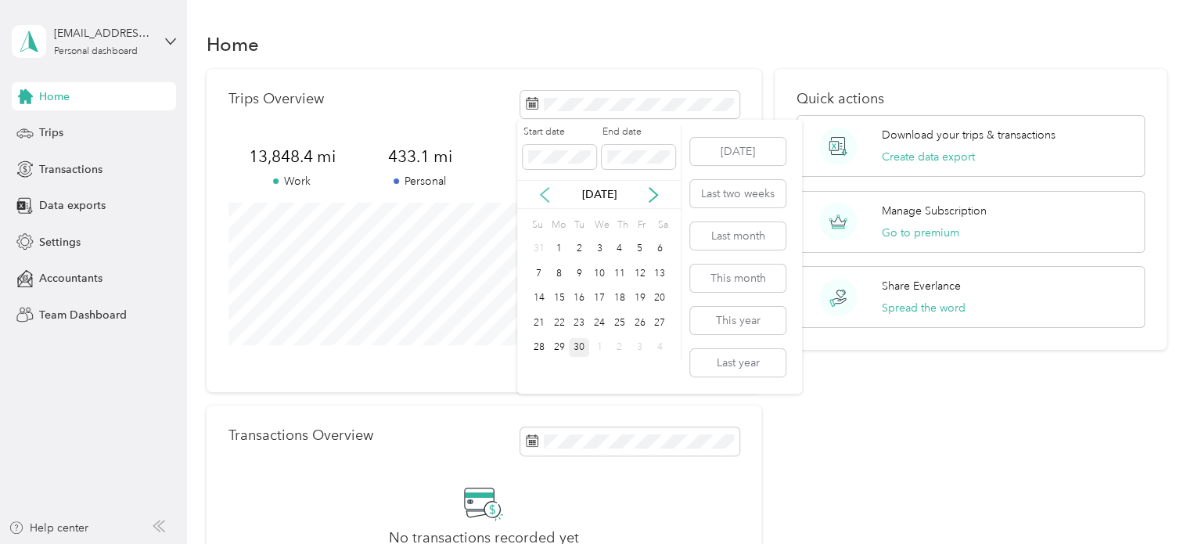
click at [545, 195] on icon at bounding box center [545, 195] width 16 height 16
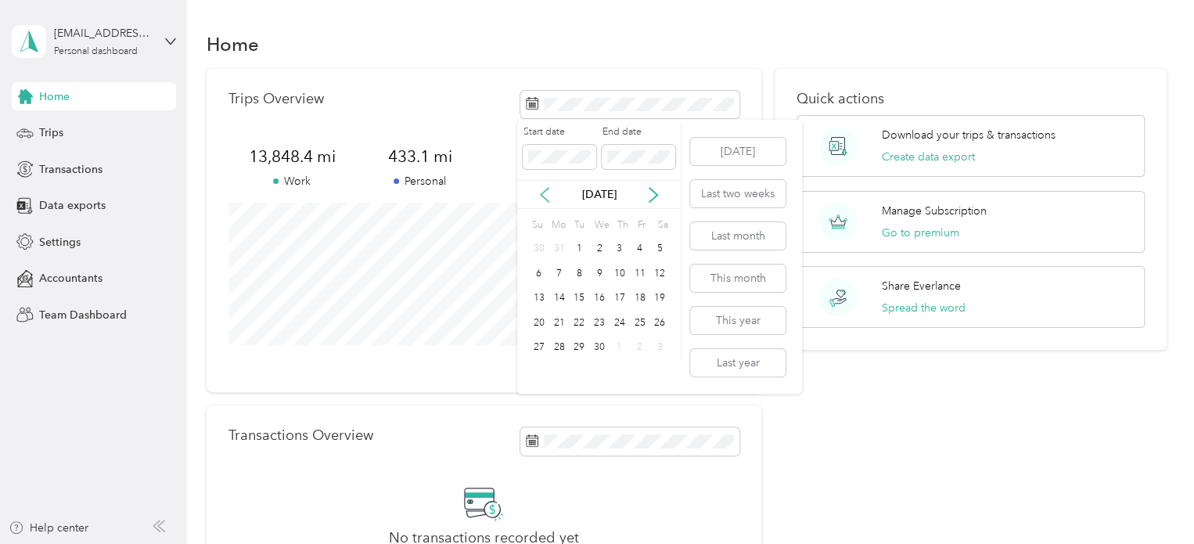
click at [545, 195] on icon at bounding box center [545, 195] width 16 height 16
click at [654, 189] on icon at bounding box center [654, 195] width 16 height 16
click at [657, 246] on div "1" at bounding box center [659, 249] width 20 height 20
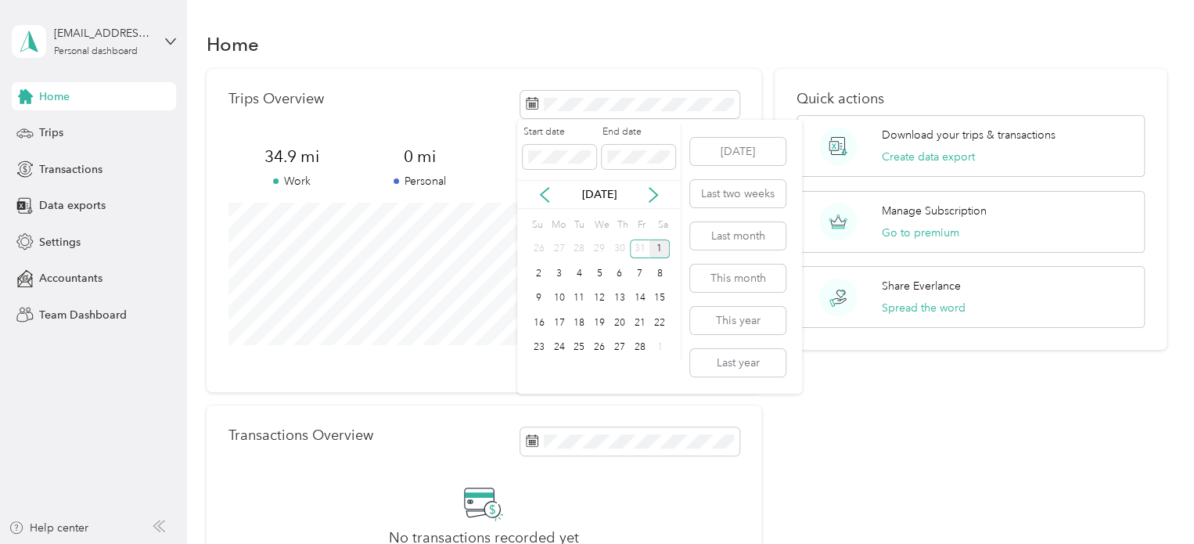
click at [657, 248] on div "1" at bounding box center [659, 249] width 20 height 20
click at [642, 340] on div "28" at bounding box center [640, 348] width 20 height 20
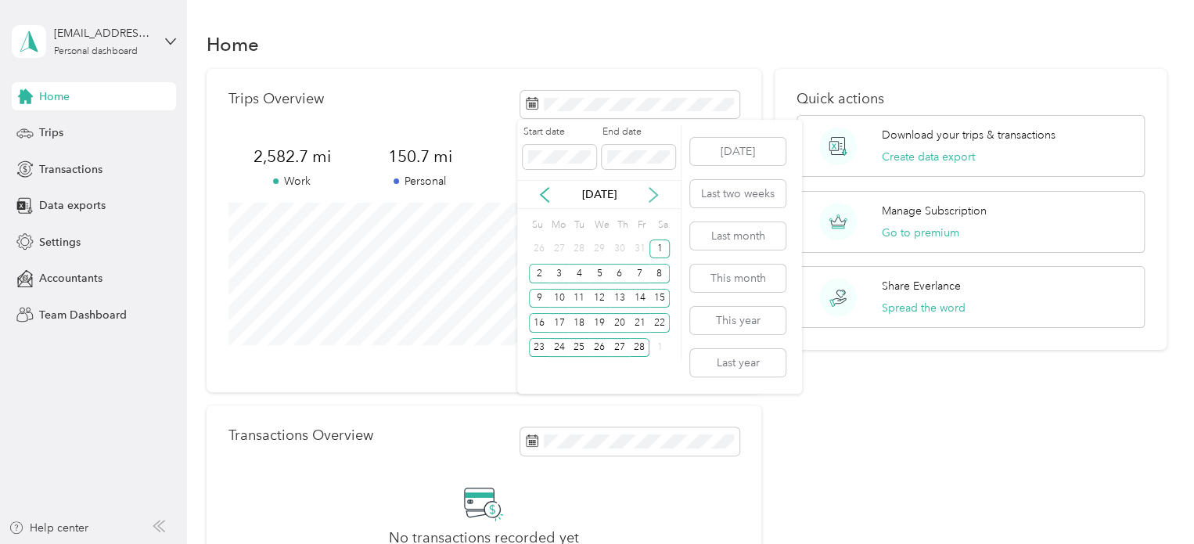
click at [657, 196] on icon at bounding box center [654, 195] width 16 height 16
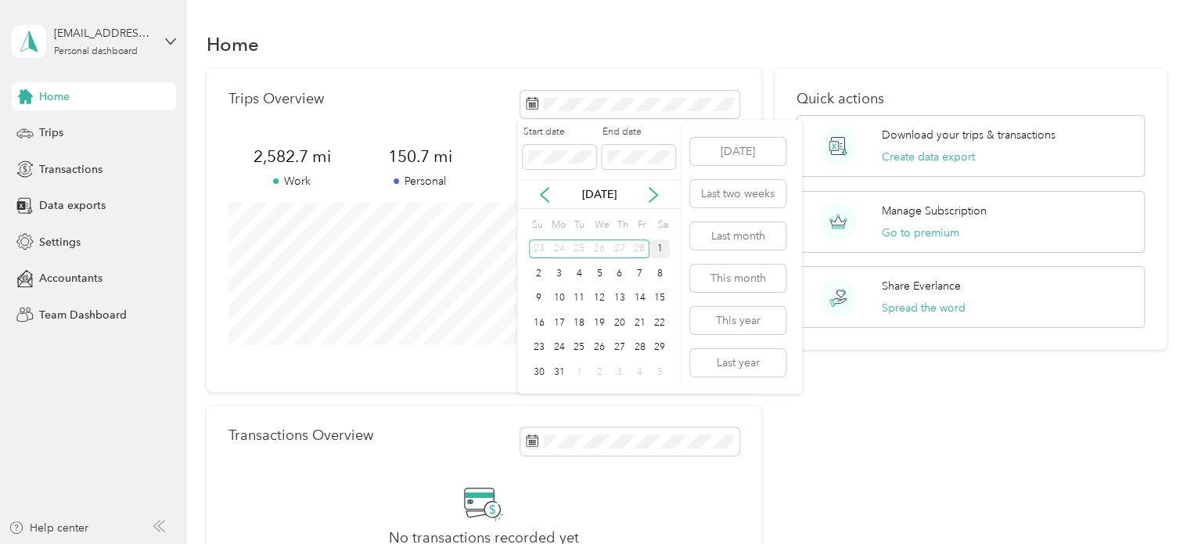
click at [658, 243] on div "1" at bounding box center [659, 249] width 20 height 20
click at [559, 370] on div "31" at bounding box center [559, 372] width 20 height 20
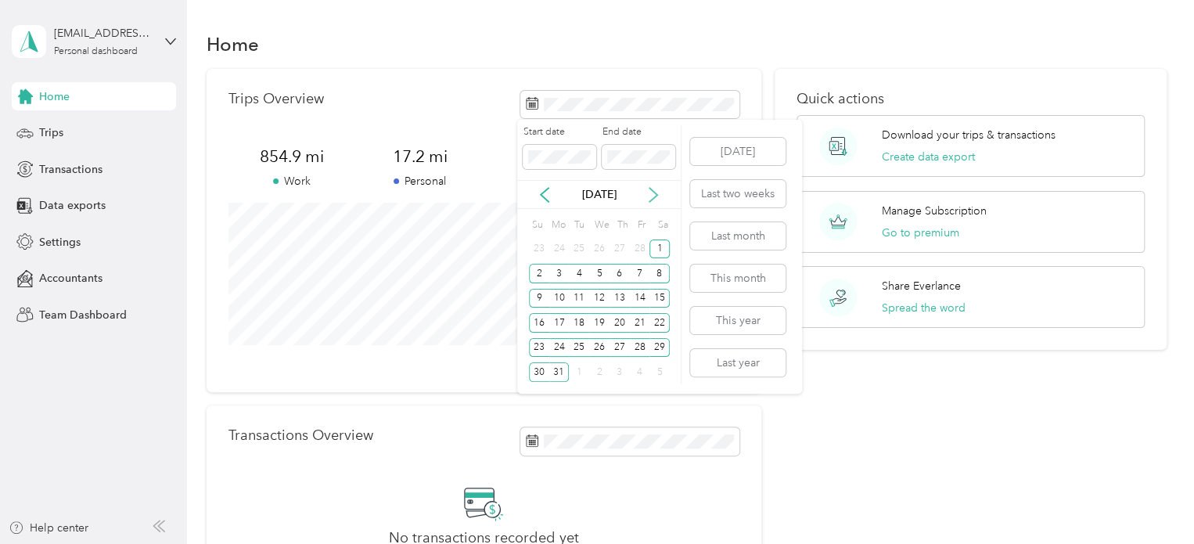
click at [652, 190] on icon at bounding box center [653, 195] width 8 height 14
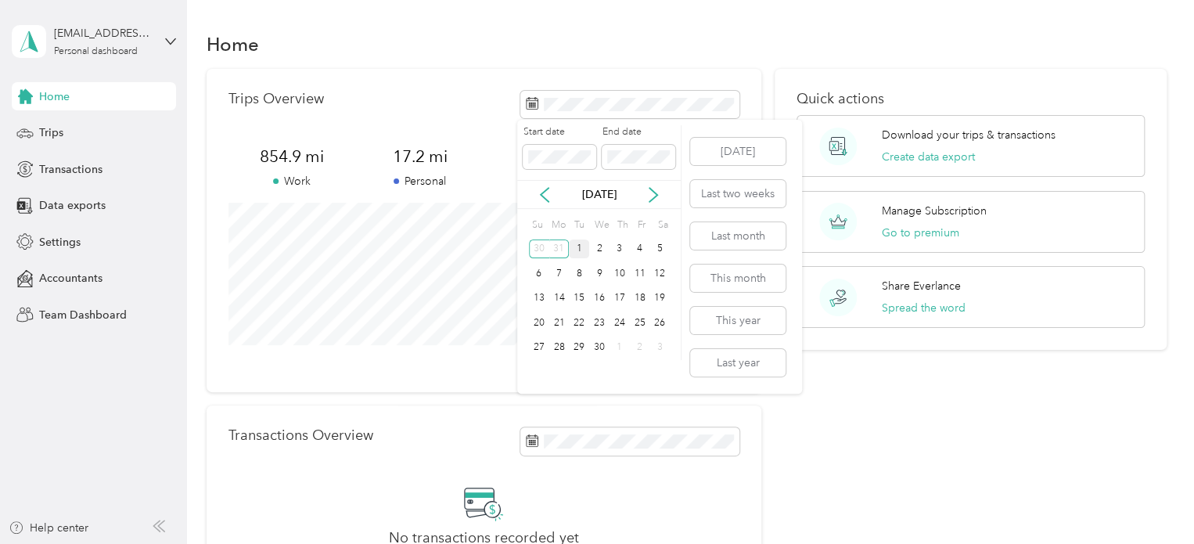
click at [577, 250] on div "1" at bounding box center [579, 249] width 20 height 20
click at [598, 340] on div "30" at bounding box center [599, 348] width 20 height 20
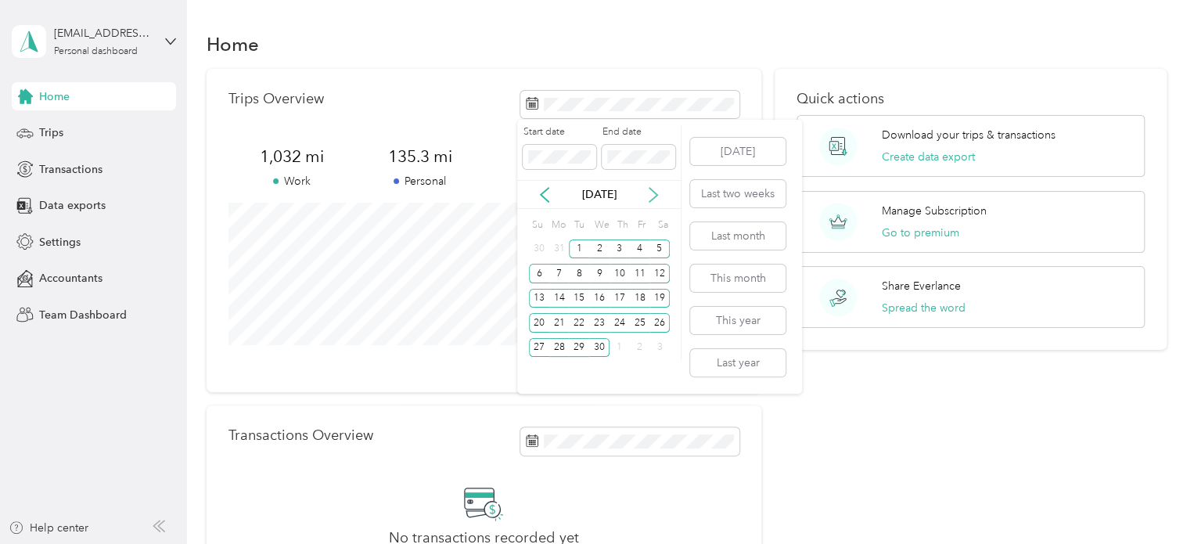
click at [653, 194] on icon at bounding box center [654, 195] width 16 height 16
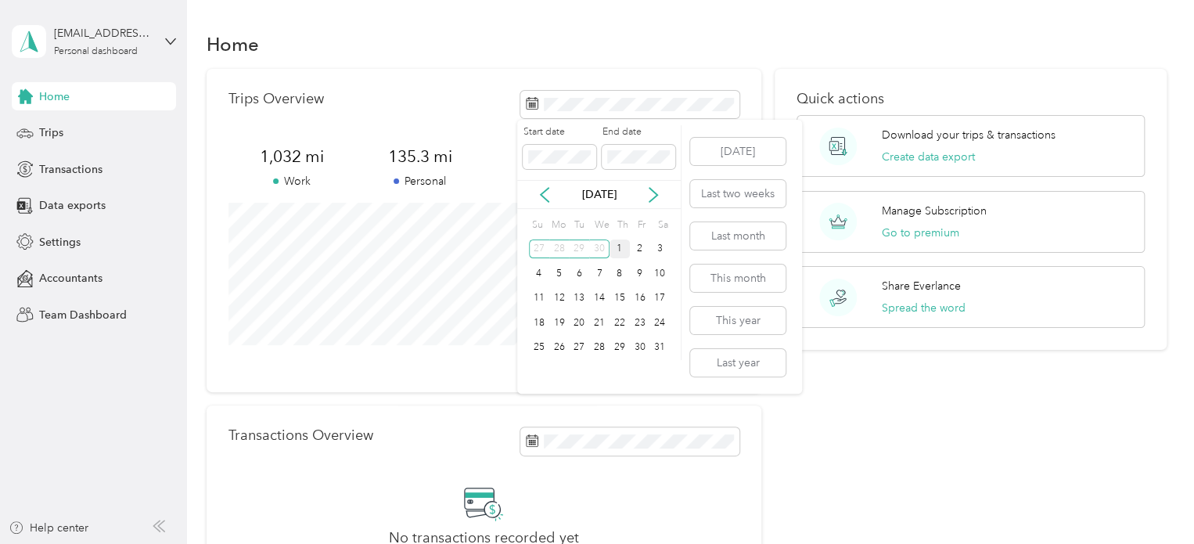
click at [618, 241] on div "1" at bounding box center [620, 249] width 20 height 20
click at [657, 344] on div "31" at bounding box center [659, 348] width 20 height 20
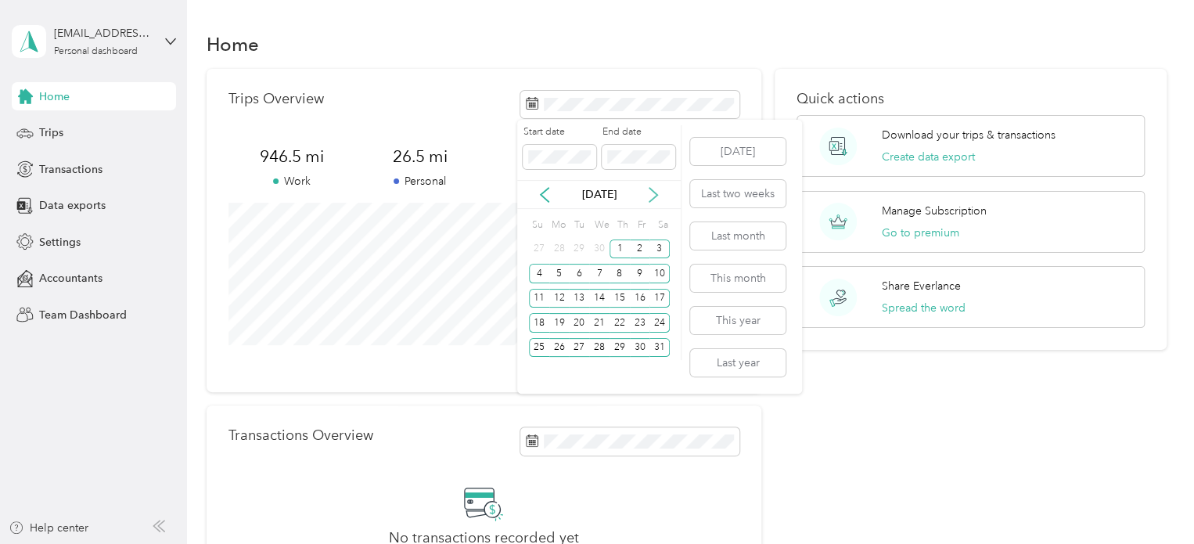
click at [653, 193] on icon at bounding box center [654, 195] width 16 height 16
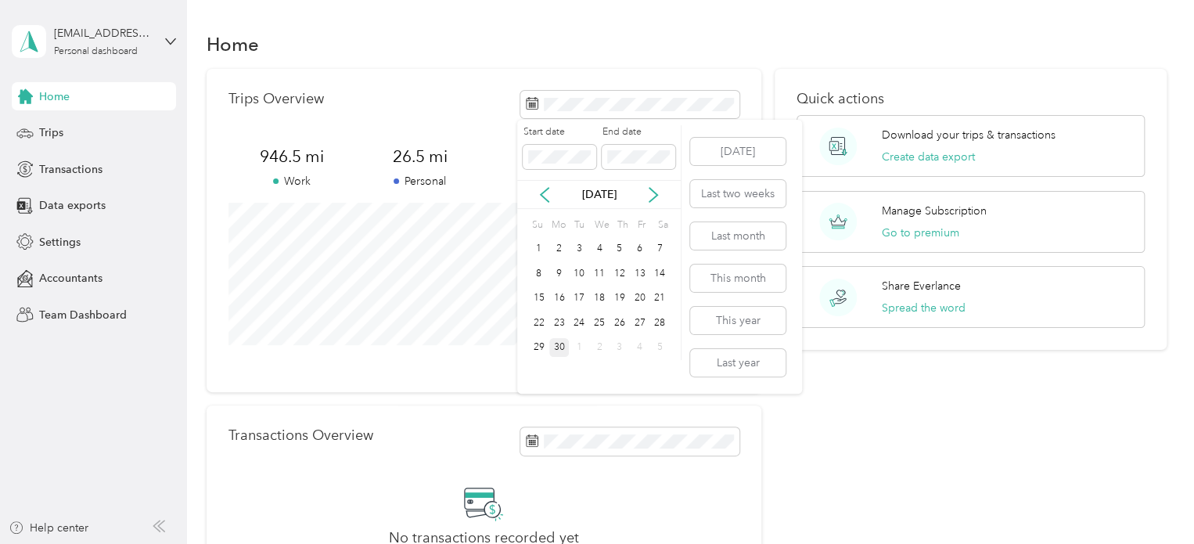
click at [559, 345] on div "30" at bounding box center [559, 348] width 20 height 20
click at [559, 341] on div "30" at bounding box center [559, 348] width 20 height 20
click at [549, 148] on span at bounding box center [560, 157] width 74 height 25
click at [535, 189] on div "[DATE]" at bounding box center [599, 194] width 164 height 16
click at [535, 244] on div "1" at bounding box center [539, 249] width 20 height 20
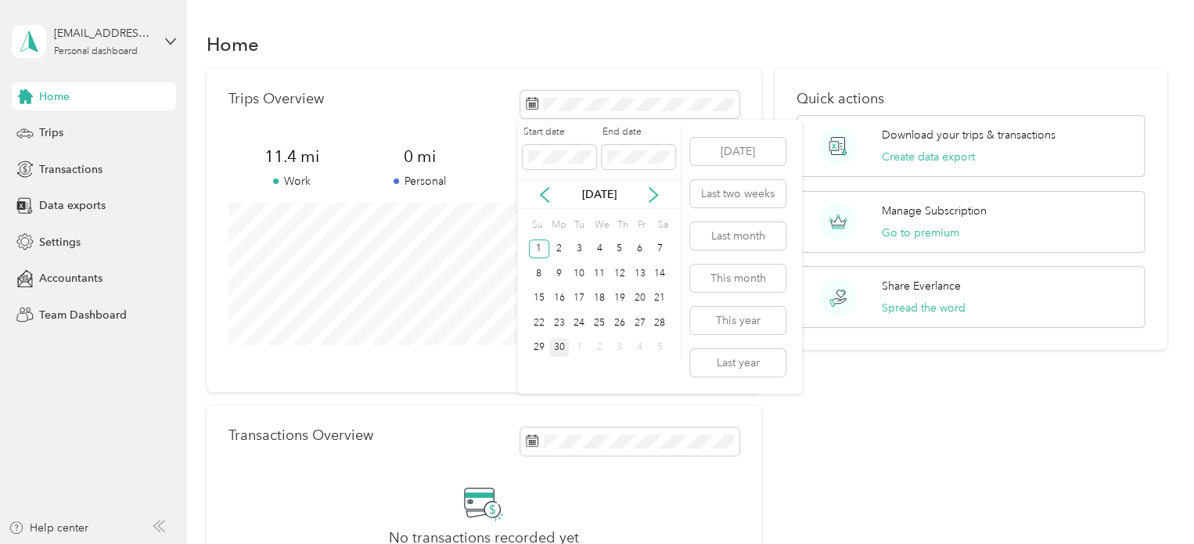
click at [554, 344] on div "30" at bounding box center [559, 348] width 20 height 20
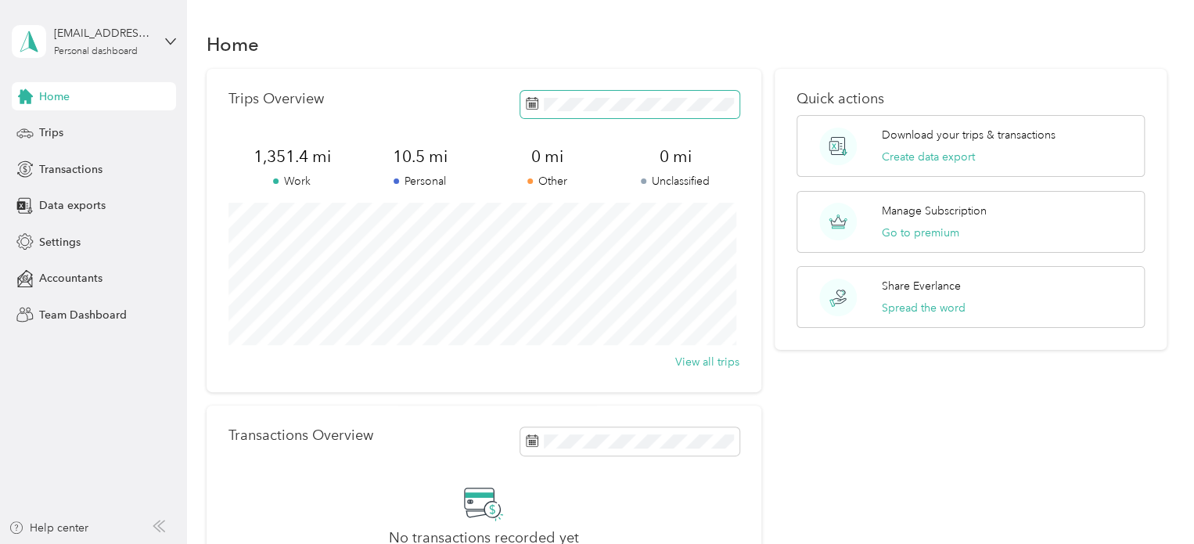
click at [705, 96] on span at bounding box center [629, 104] width 219 height 27
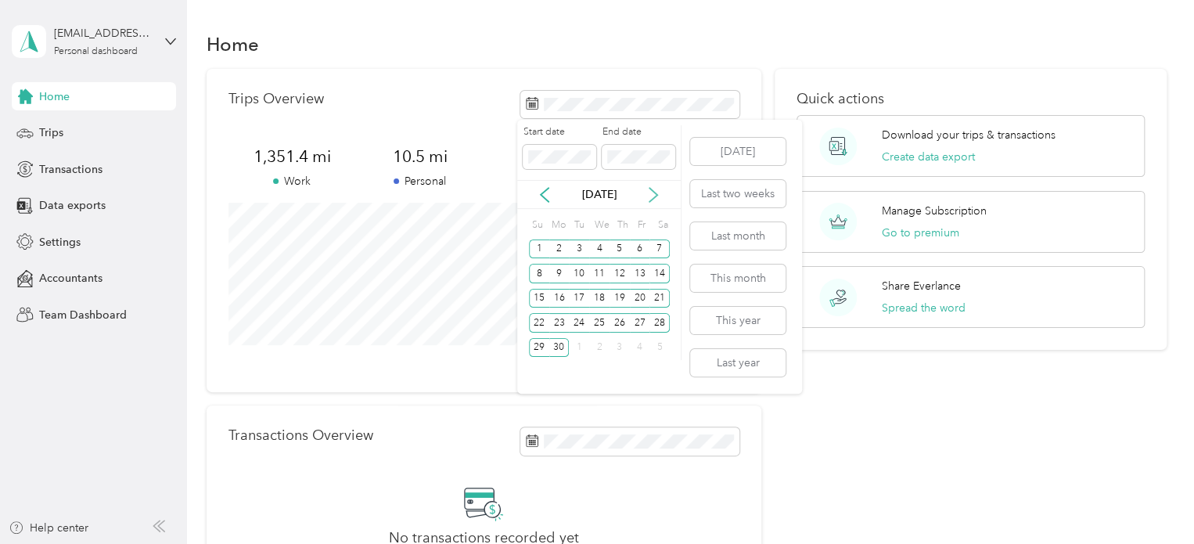
click at [654, 195] on icon at bounding box center [654, 195] width 16 height 16
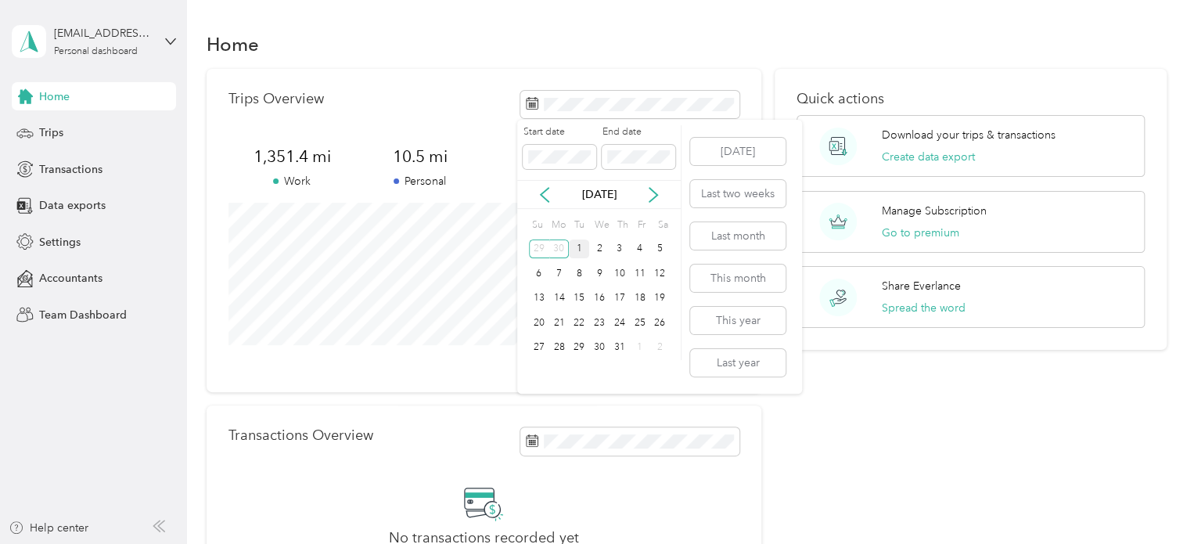
click at [581, 243] on div "1" at bounding box center [579, 249] width 20 height 20
click at [619, 342] on div "31" at bounding box center [620, 348] width 20 height 20
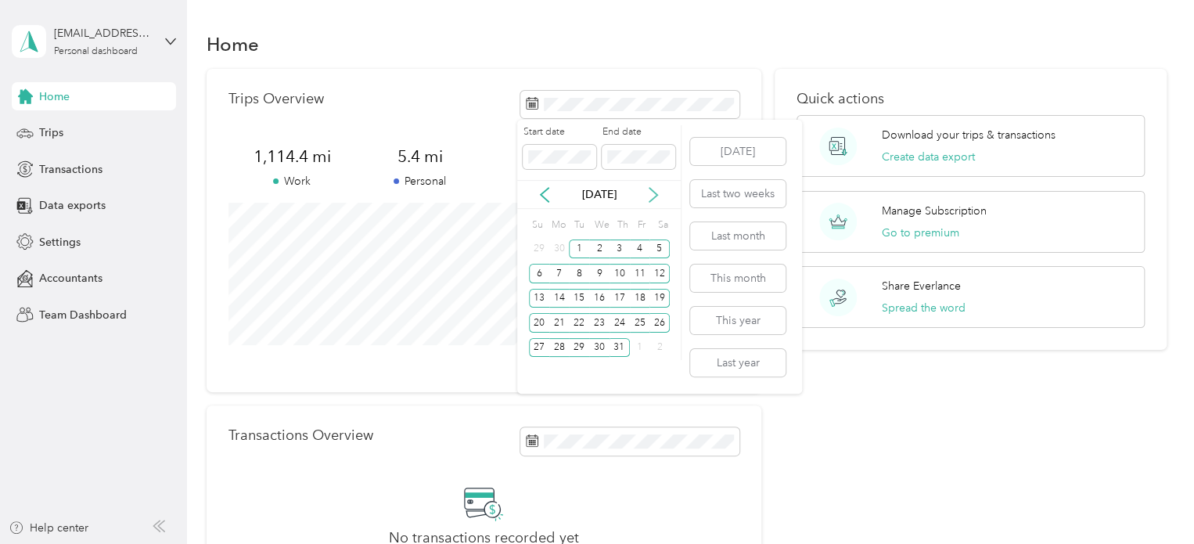
click at [652, 193] on icon at bounding box center [654, 195] width 16 height 16
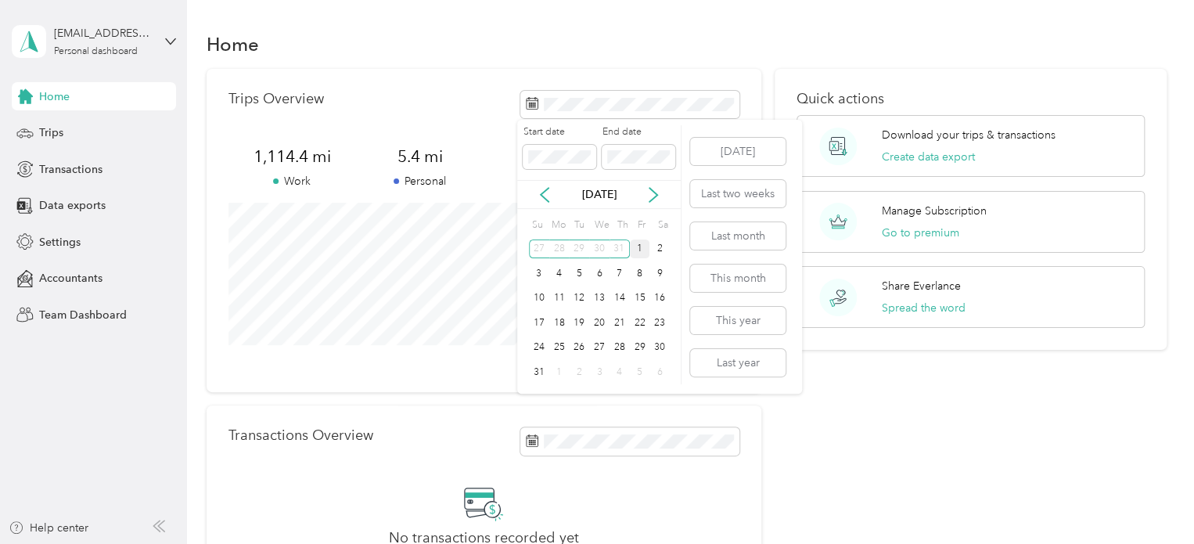
click at [639, 246] on div "1" at bounding box center [640, 249] width 20 height 20
click at [541, 369] on div "31" at bounding box center [539, 372] width 20 height 20
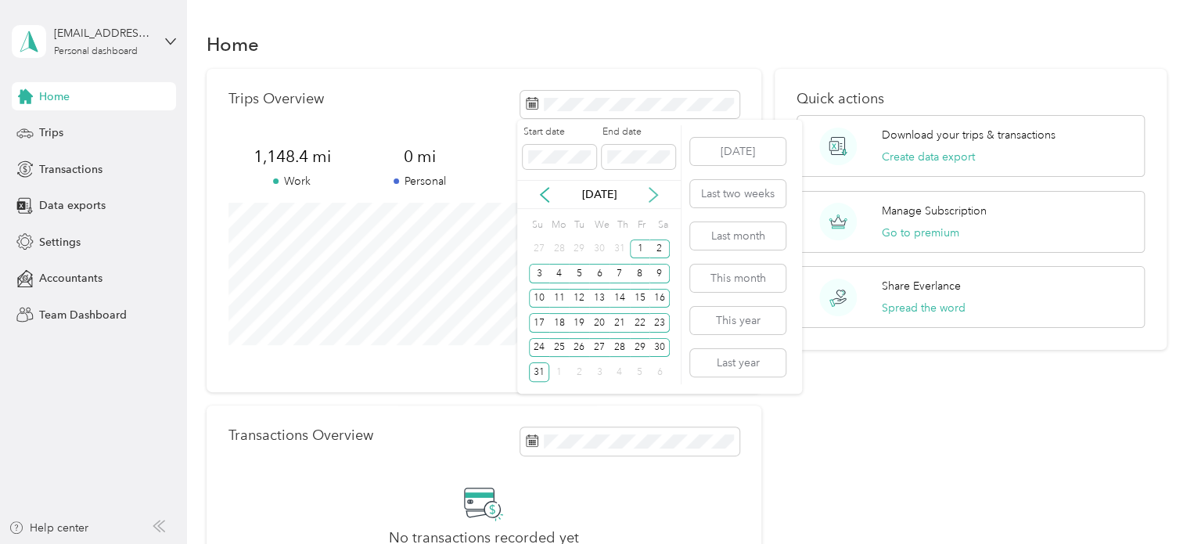
click at [653, 192] on icon at bounding box center [654, 195] width 16 height 16
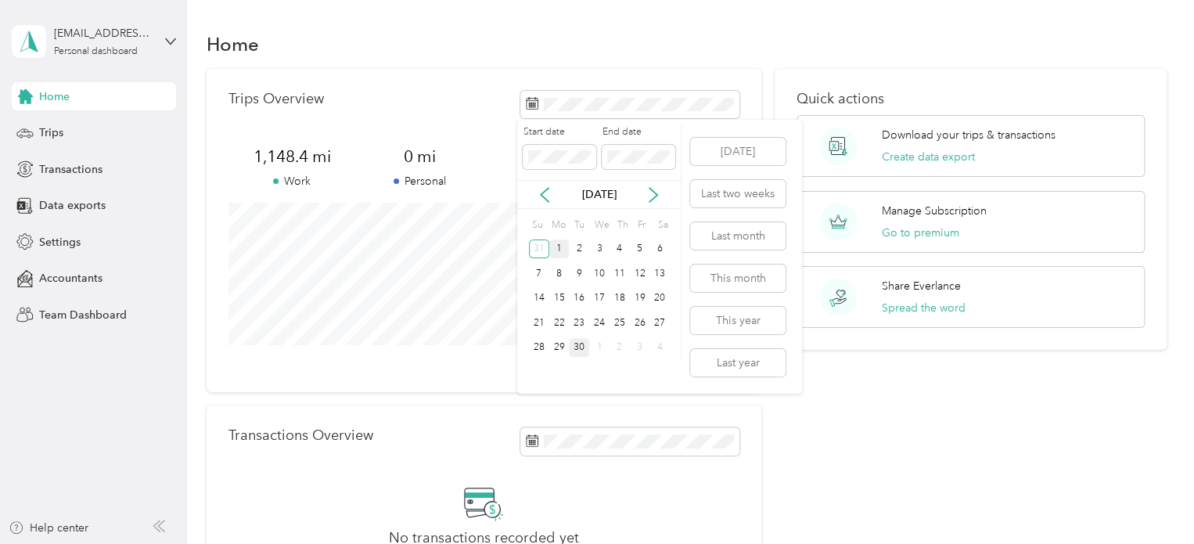
click at [558, 243] on div "1" at bounding box center [559, 249] width 20 height 20
click at [582, 344] on div "30" at bounding box center [579, 348] width 20 height 20
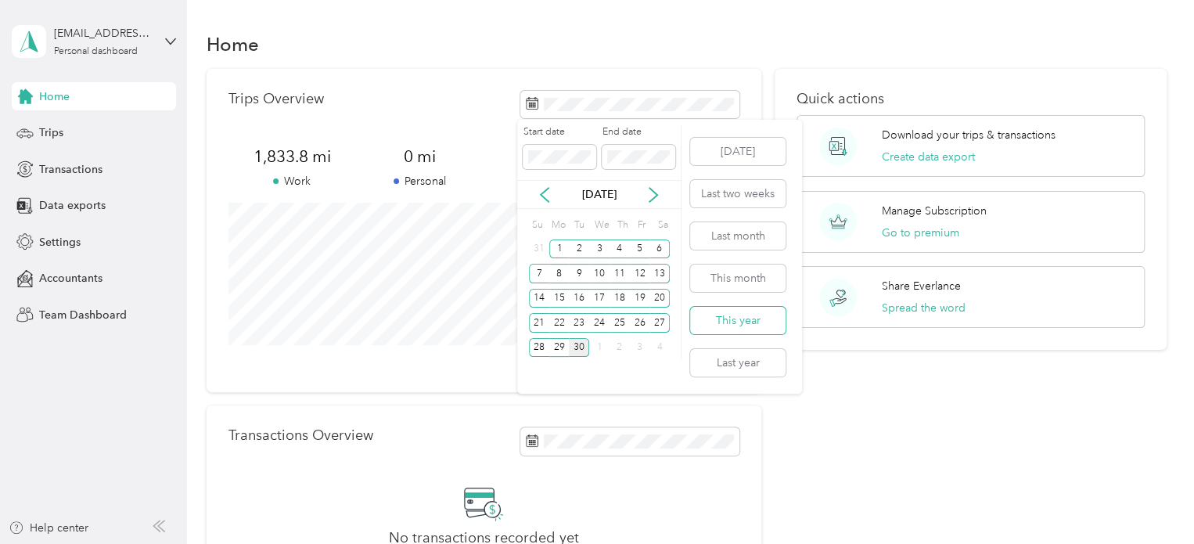
click at [739, 318] on button "This year" at bounding box center [737, 320] width 95 height 27
